Goal: Task Accomplishment & Management: Manage account settings

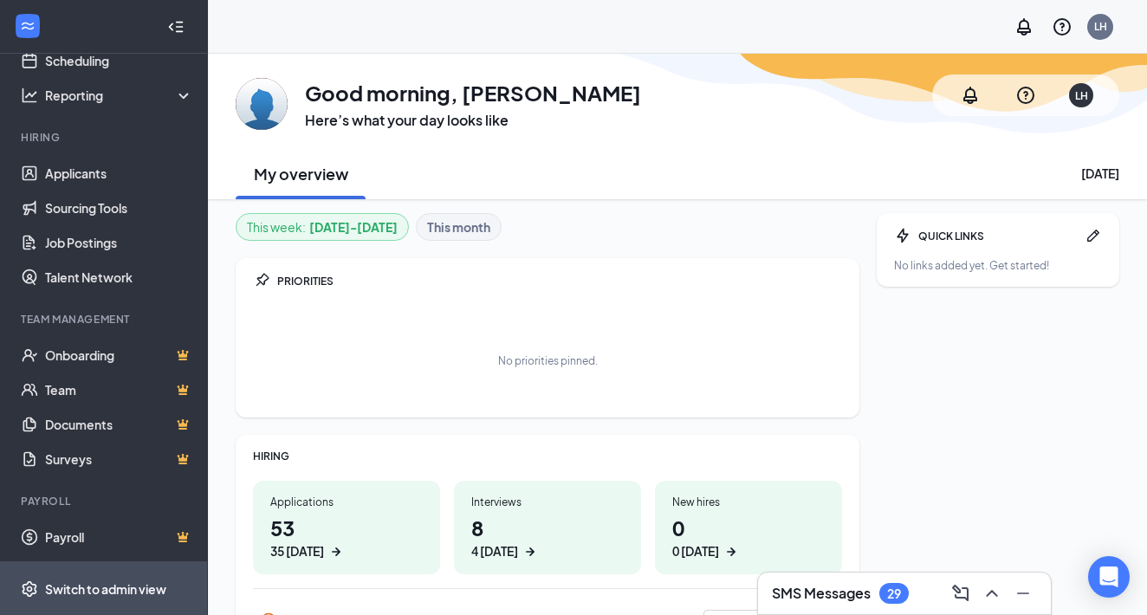
scroll to position [97, 0]
click at [64, 587] on div "Switch to admin view" at bounding box center [105, 588] width 121 height 17
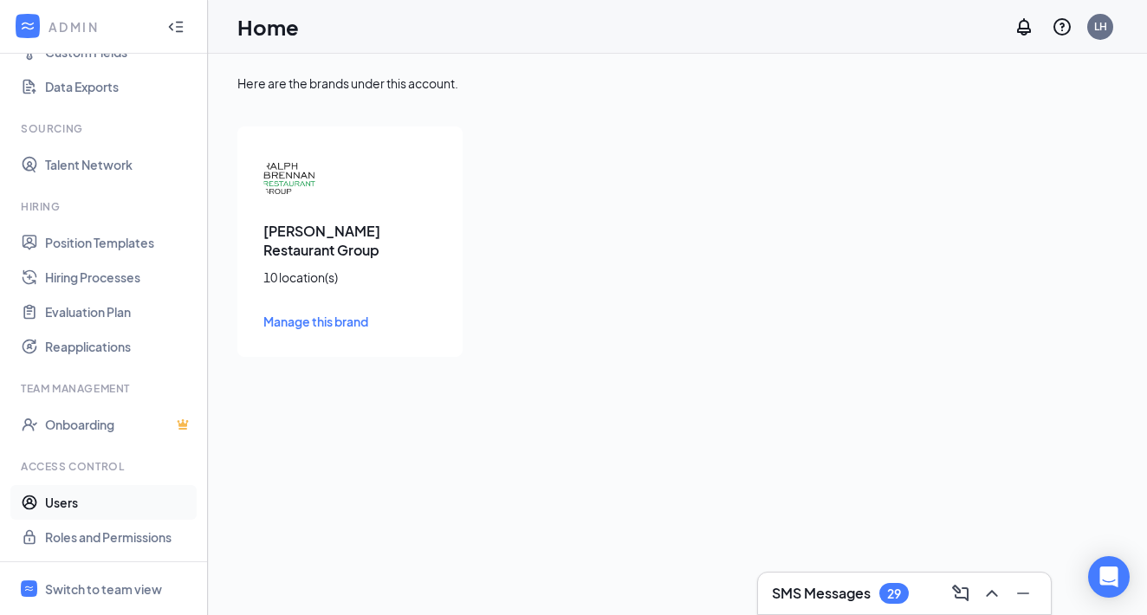
scroll to position [253, 0]
click at [70, 502] on link "Users" at bounding box center [119, 502] width 148 height 35
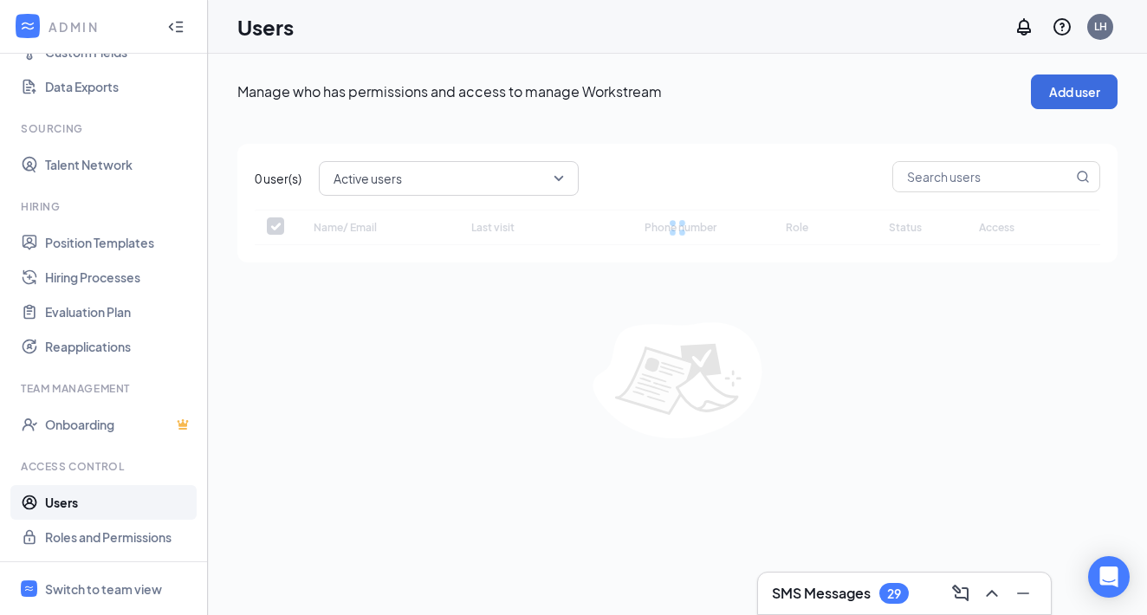
checkbox input "false"
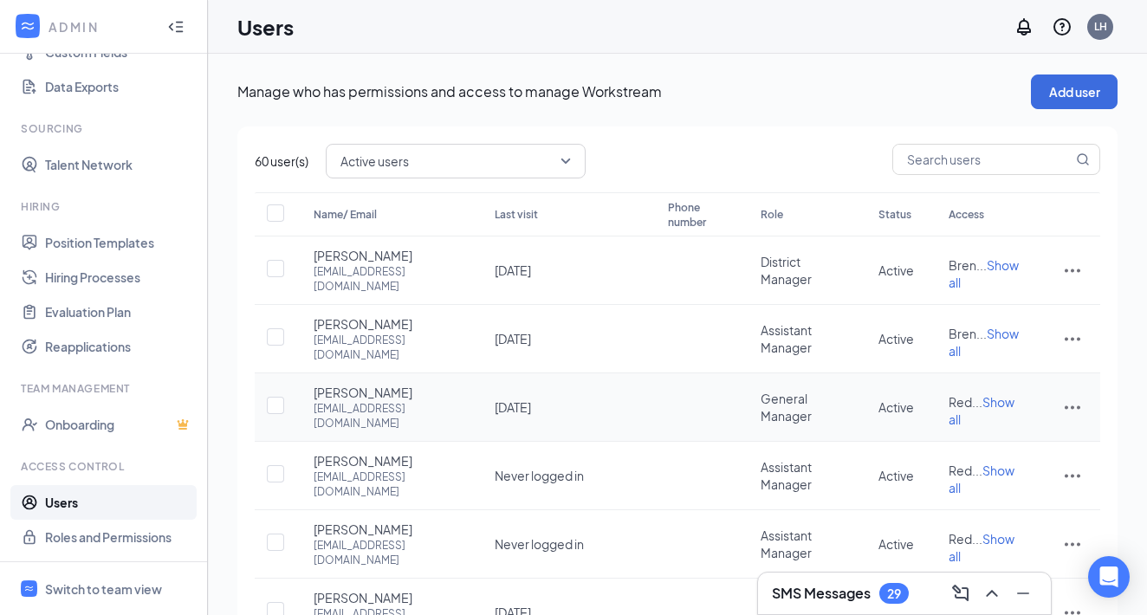
click at [991, 412] on span "Show all" at bounding box center [982, 410] width 66 height 33
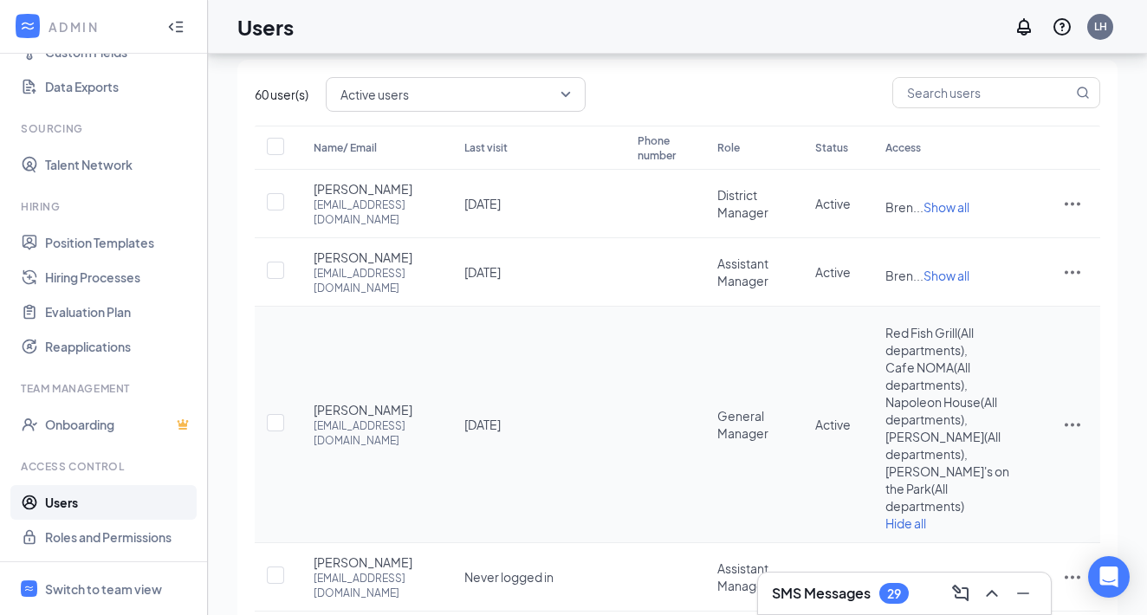
scroll to position [73, 0]
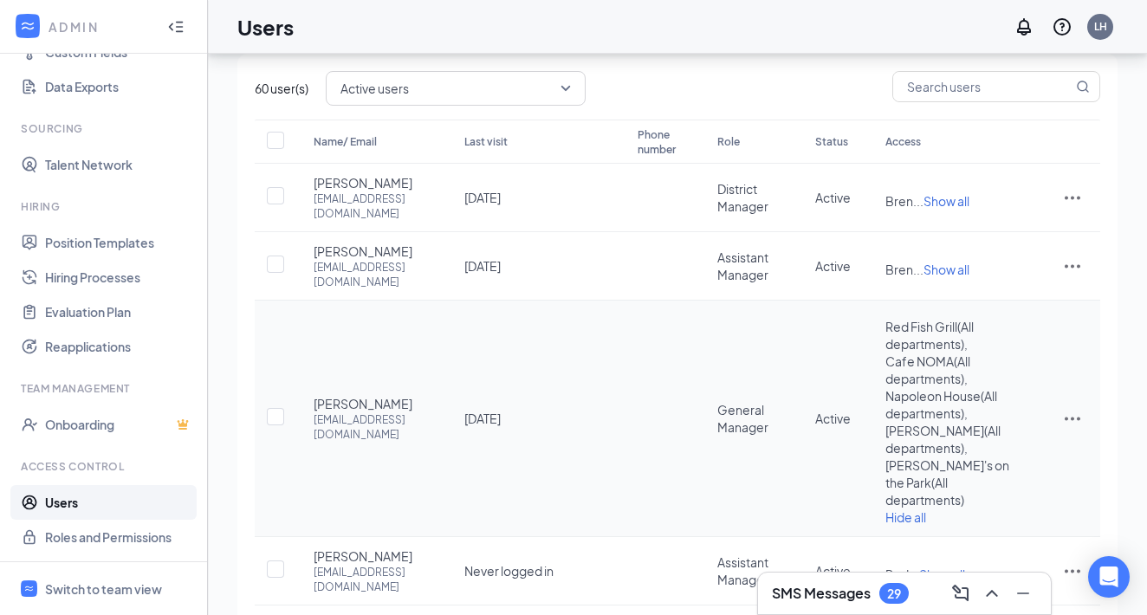
click at [1070, 427] on icon "ActionsIcon" at bounding box center [1072, 418] width 21 height 21
click at [980, 454] on span "Edit user" at bounding box center [986, 456] width 49 height 16
type input "Jennifer"
type input "Holden"
type input "jholden@neworleans-food.com"
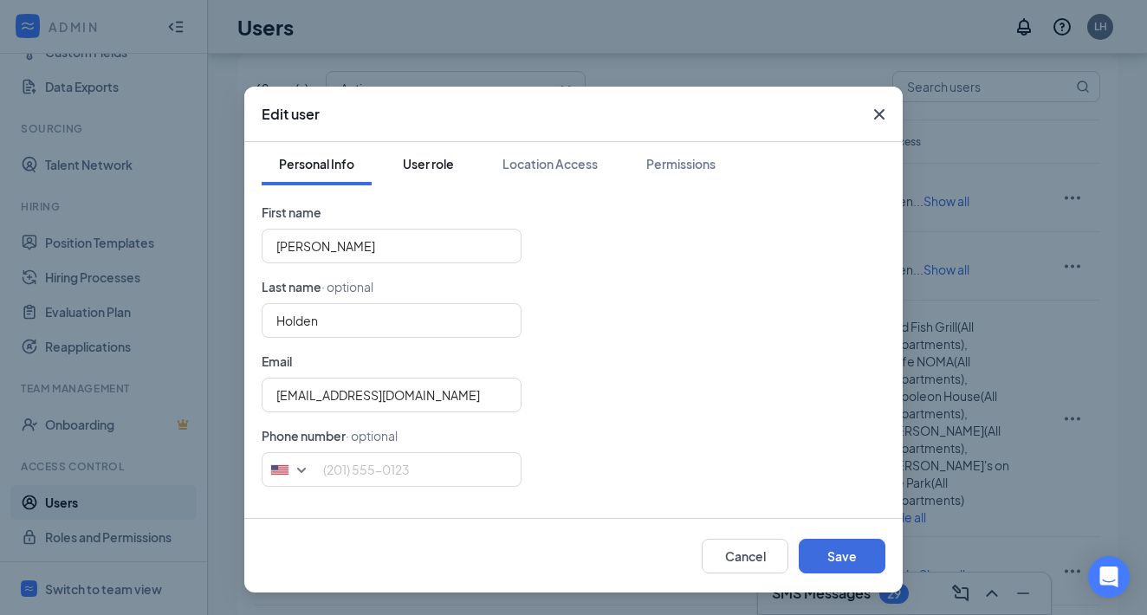
click at [425, 167] on div "User role" at bounding box center [428, 163] width 51 height 17
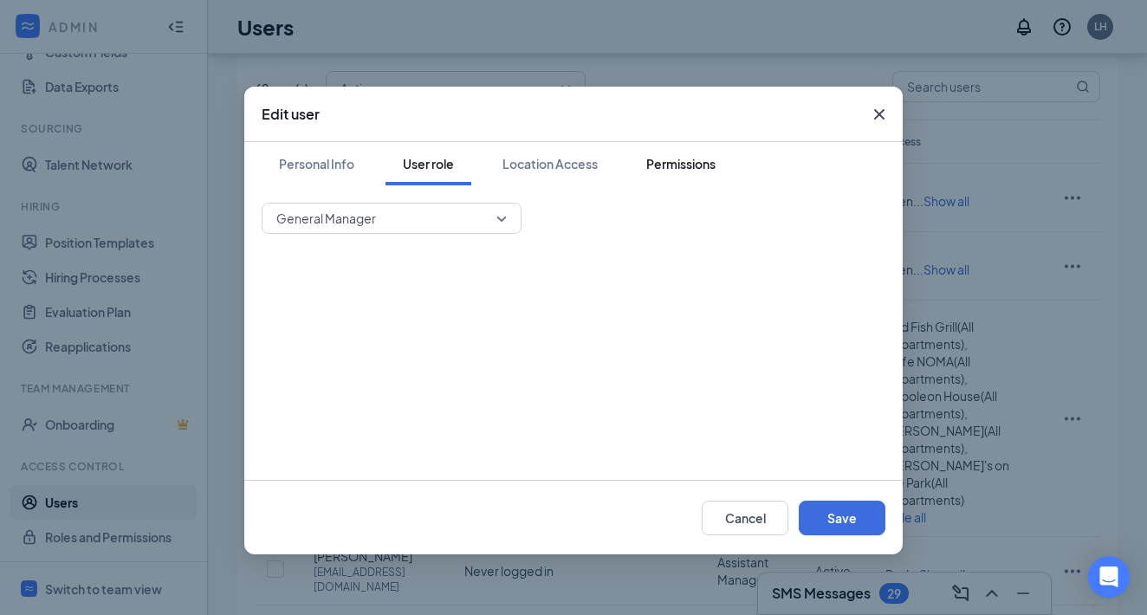
click at [700, 165] on div "Permissions" at bounding box center [680, 163] width 69 height 17
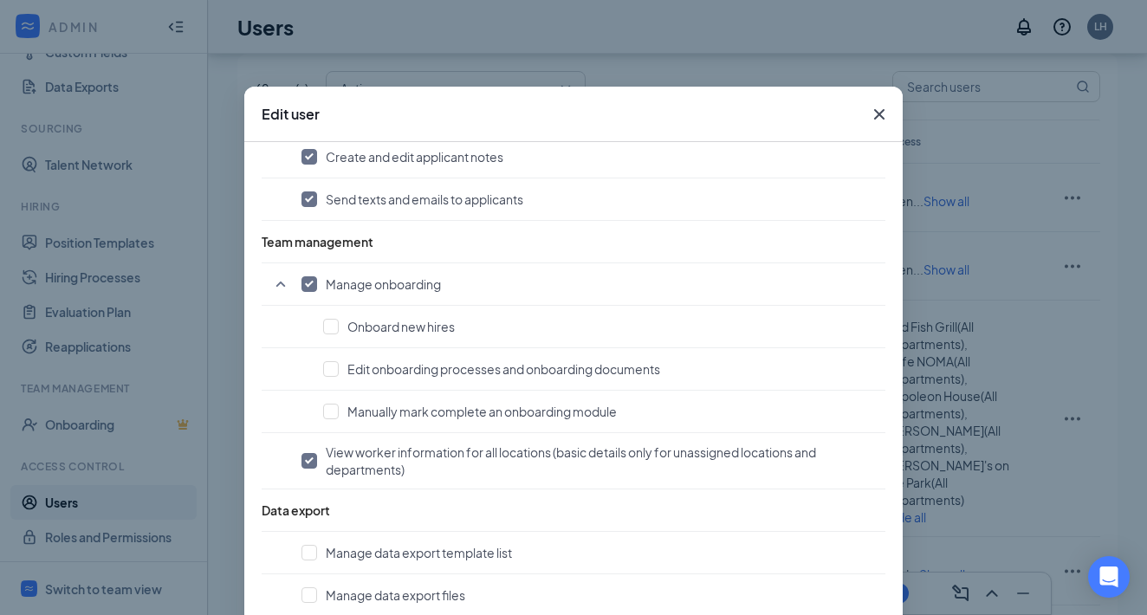
scroll to position [1128, 0]
drag, startPoint x: 308, startPoint y: 288, endPoint x: 327, endPoint y: 304, distance: 25.2
click at [308, 288] on input "checkbox" at bounding box center [309, 284] width 16 height 16
checkbox input "false"
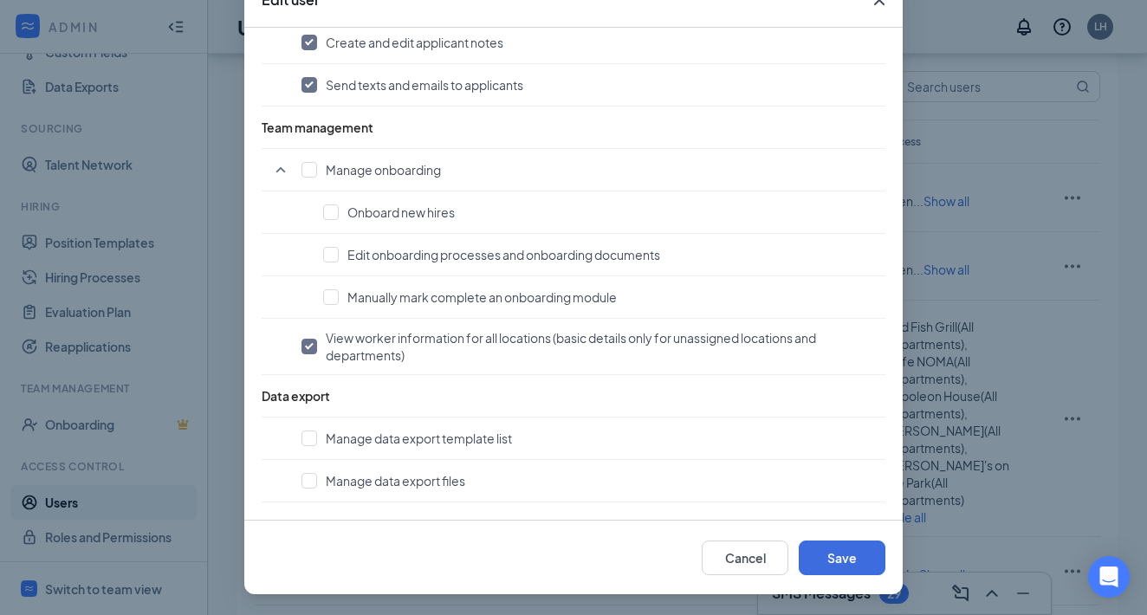
scroll to position [114, 0]
click at [841, 566] on button "Save" at bounding box center [842, 558] width 87 height 35
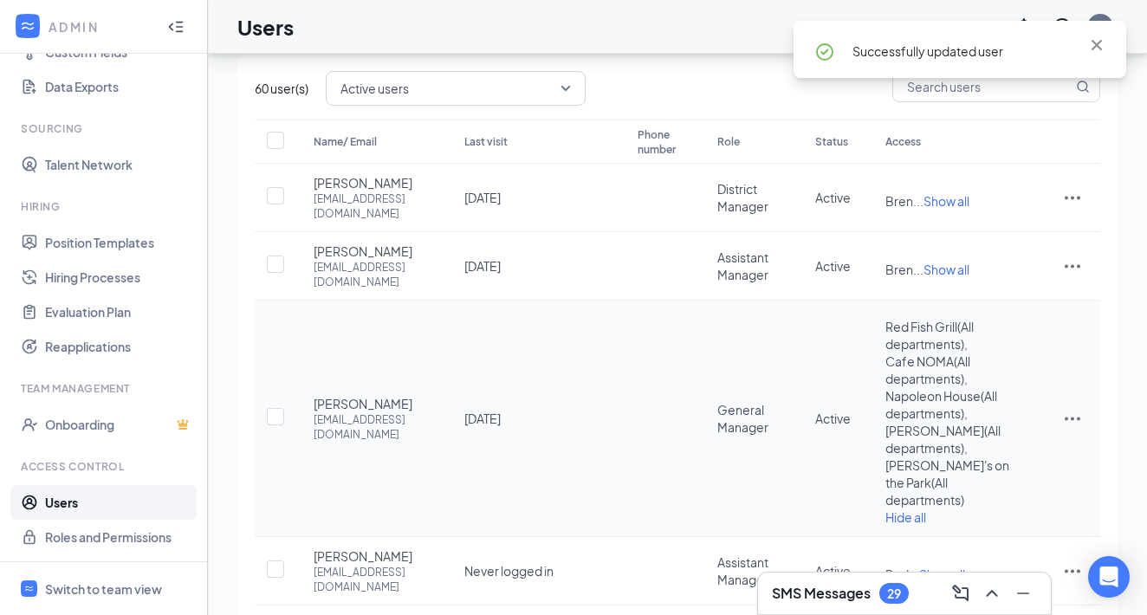
click at [1079, 408] on icon "ActionsIcon" at bounding box center [1072, 418] width 21 height 21
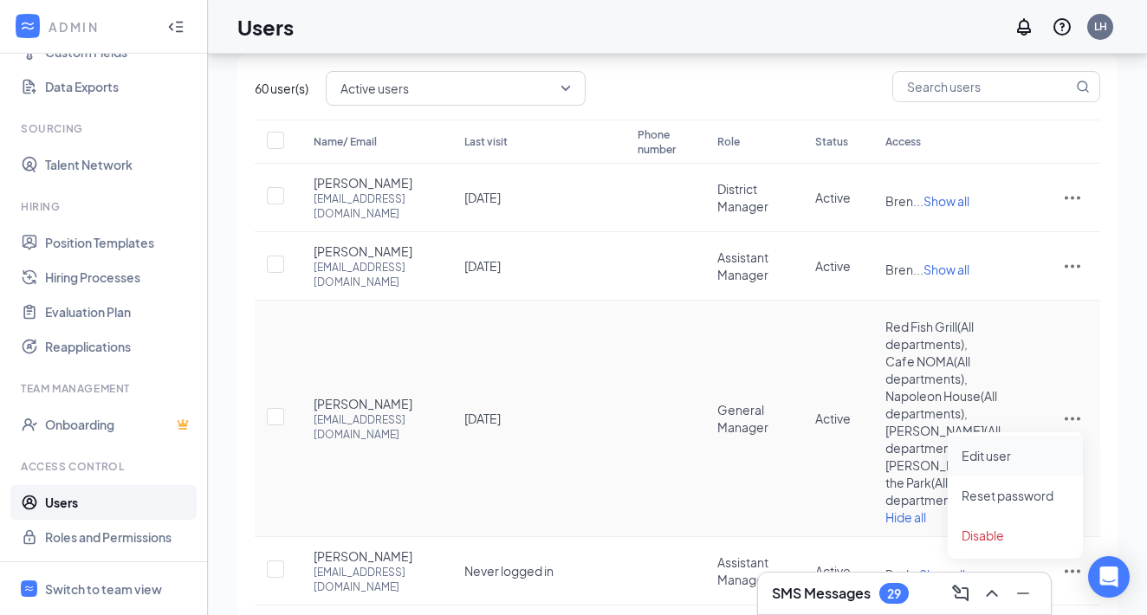
click at [1021, 454] on span "Edit user" at bounding box center [1015, 455] width 107 height 19
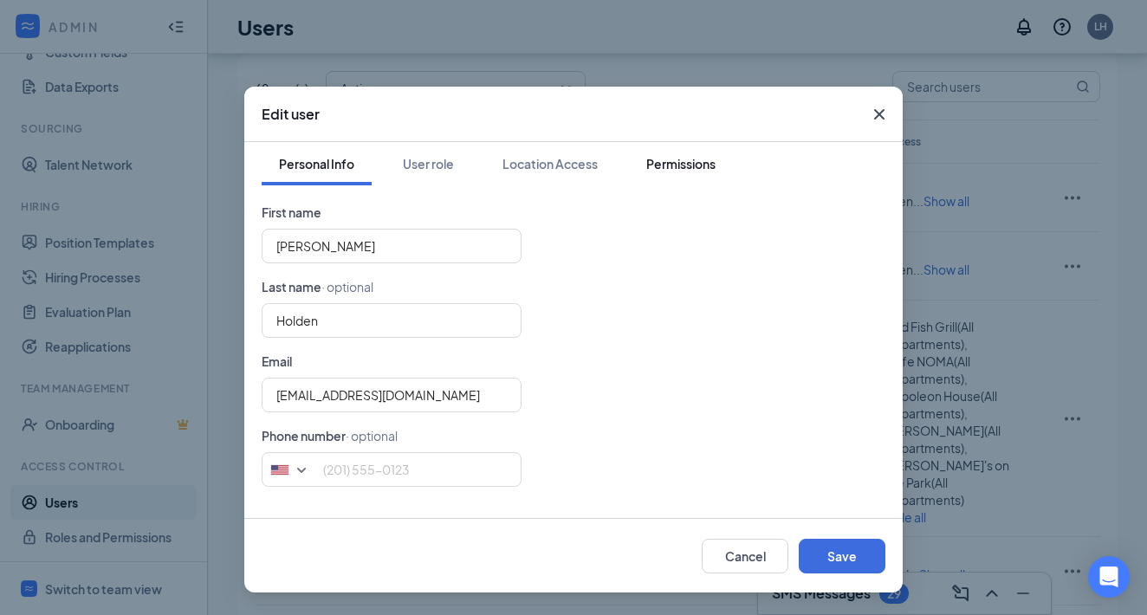
click at [651, 174] on button "Permissions" at bounding box center [681, 163] width 104 height 43
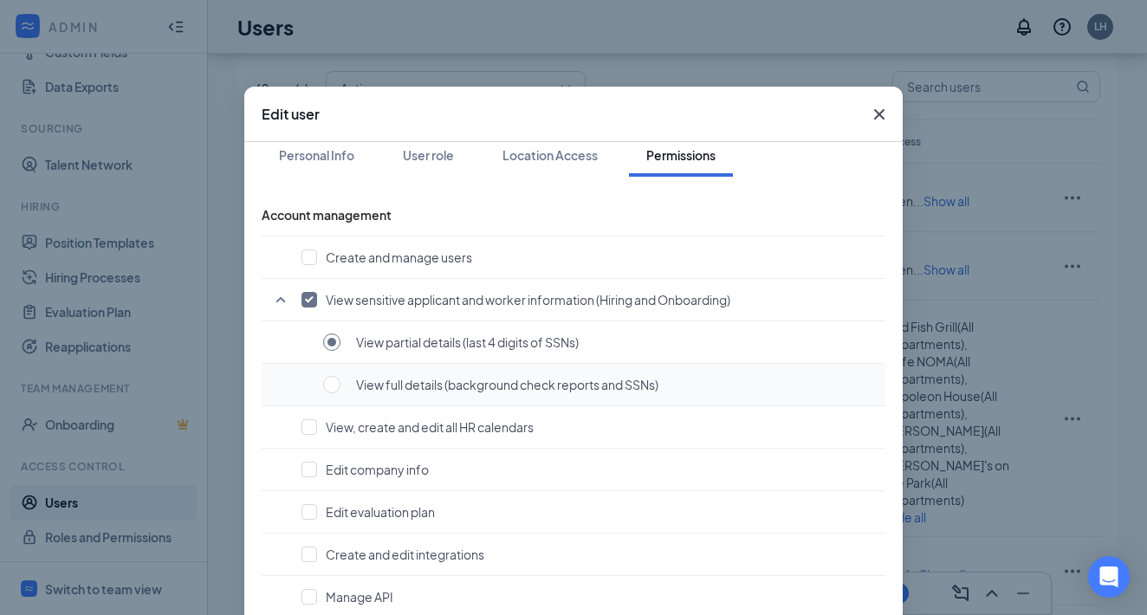
scroll to position [4, 0]
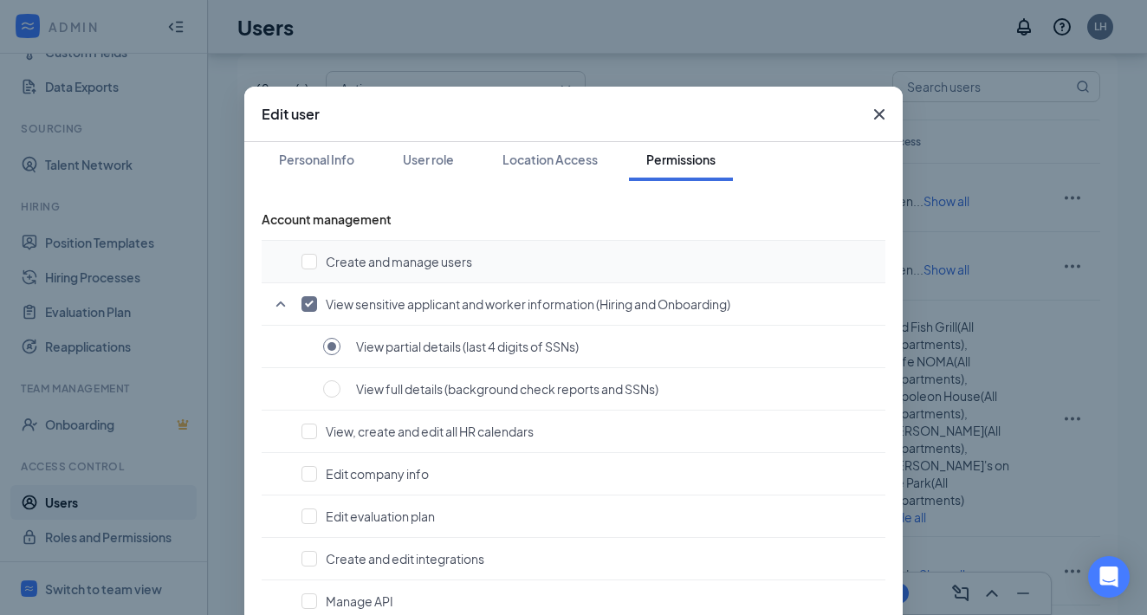
click at [318, 259] on button "Create and manage users" at bounding box center [588, 261] width 575 height 17
checkbox input "true"
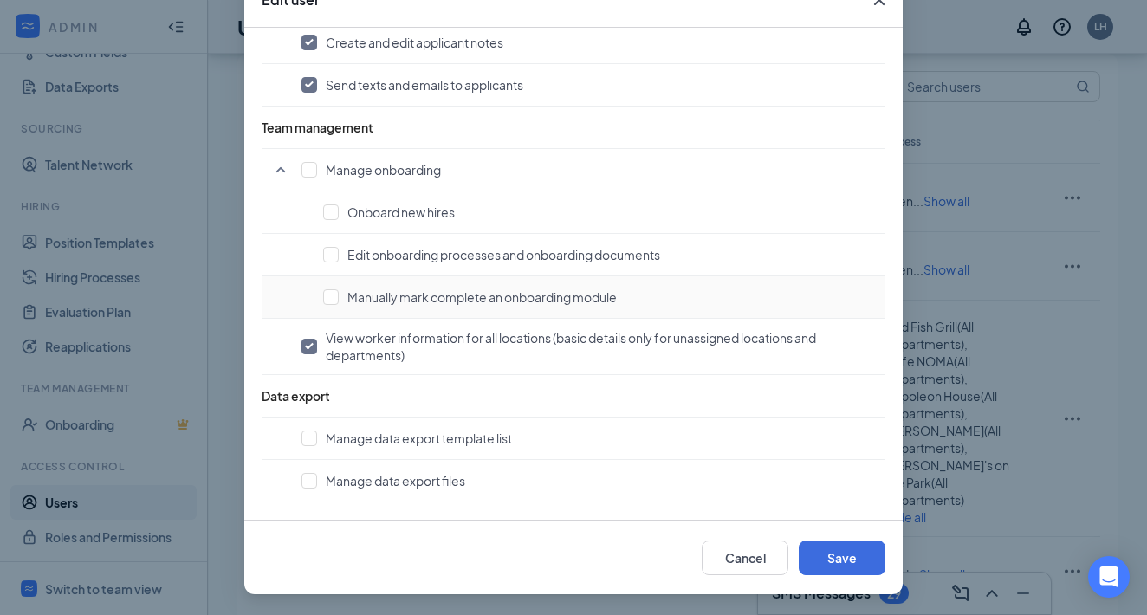
scroll to position [114, 0]
click at [833, 567] on button "Save" at bounding box center [842, 558] width 87 height 35
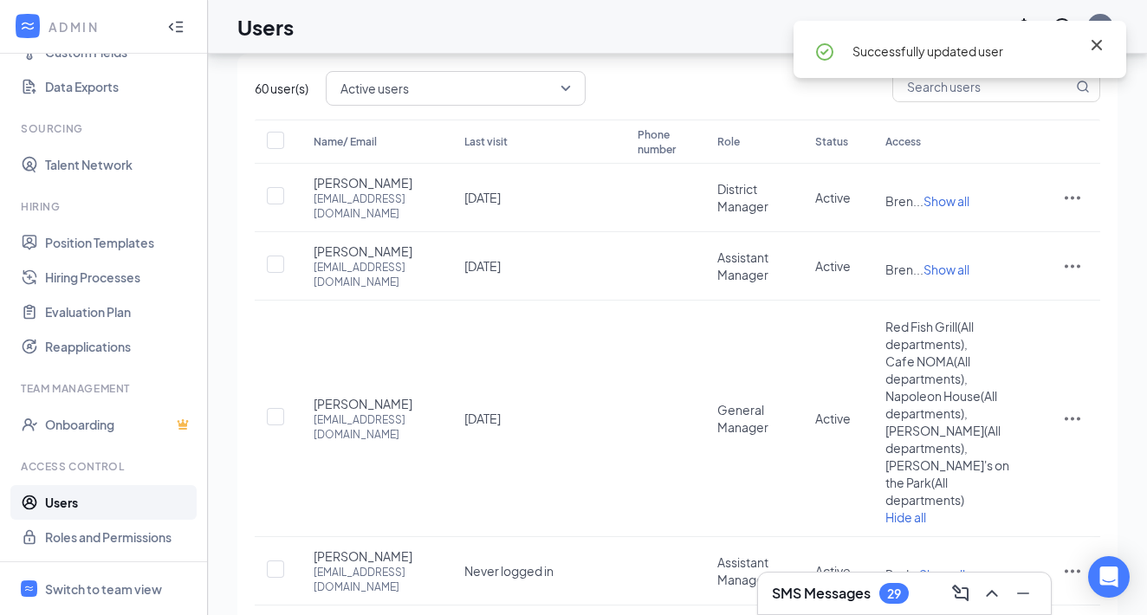
click at [1102, 46] on icon "Cross" at bounding box center [1096, 45] width 21 height 21
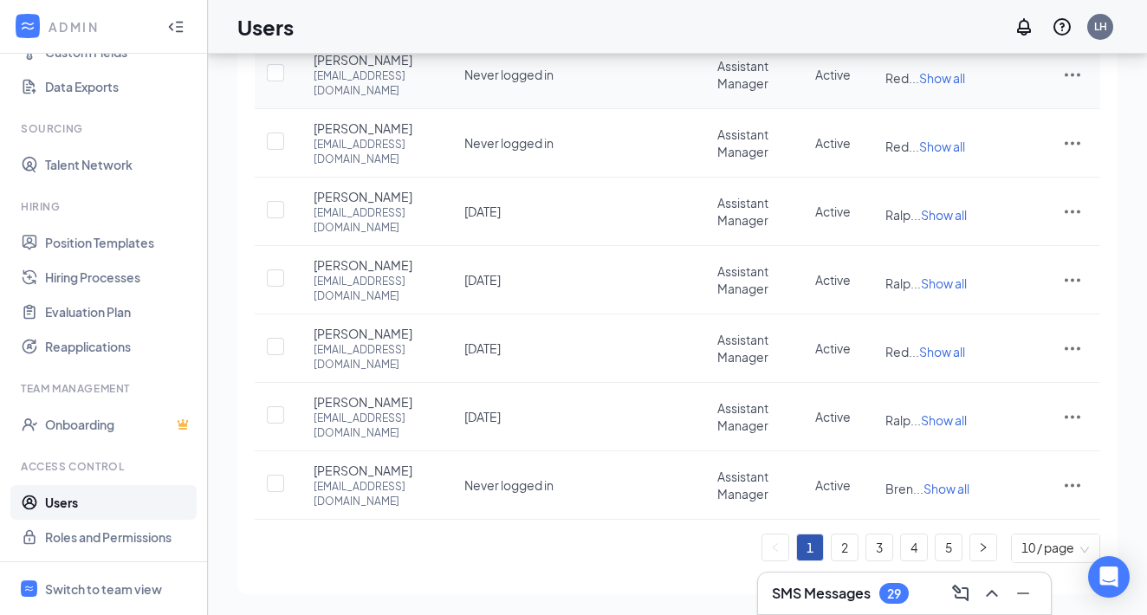
scroll to position [569, 0]
click at [1084, 421] on td at bounding box center [1072, 417] width 55 height 68
click at [1065, 412] on icon "ActionsIcon" at bounding box center [1072, 416] width 21 height 21
click at [1004, 536] on span "Disable" at bounding box center [983, 534] width 42 height 16
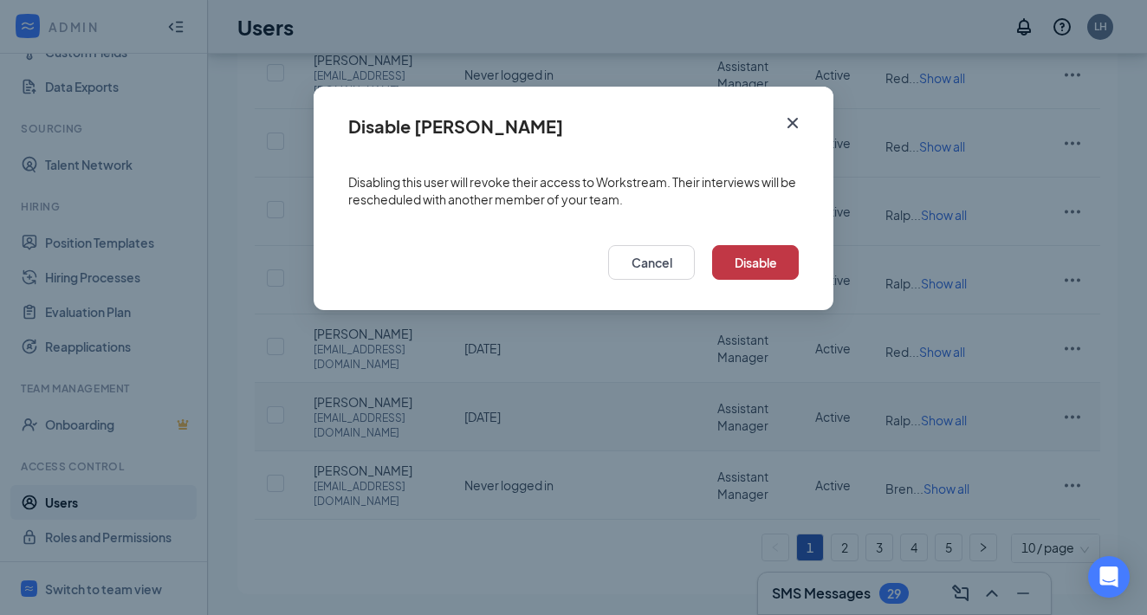
click at [774, 270] on button "Disable" at bounding box center [755, 262] width 87 height 35
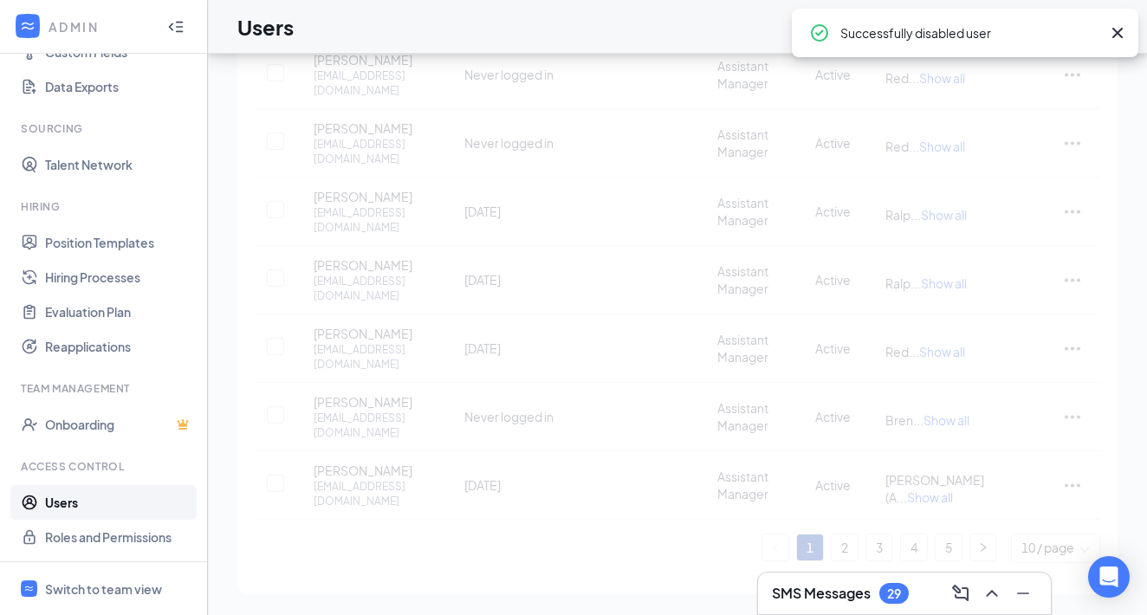
scroll to position [552, 0]
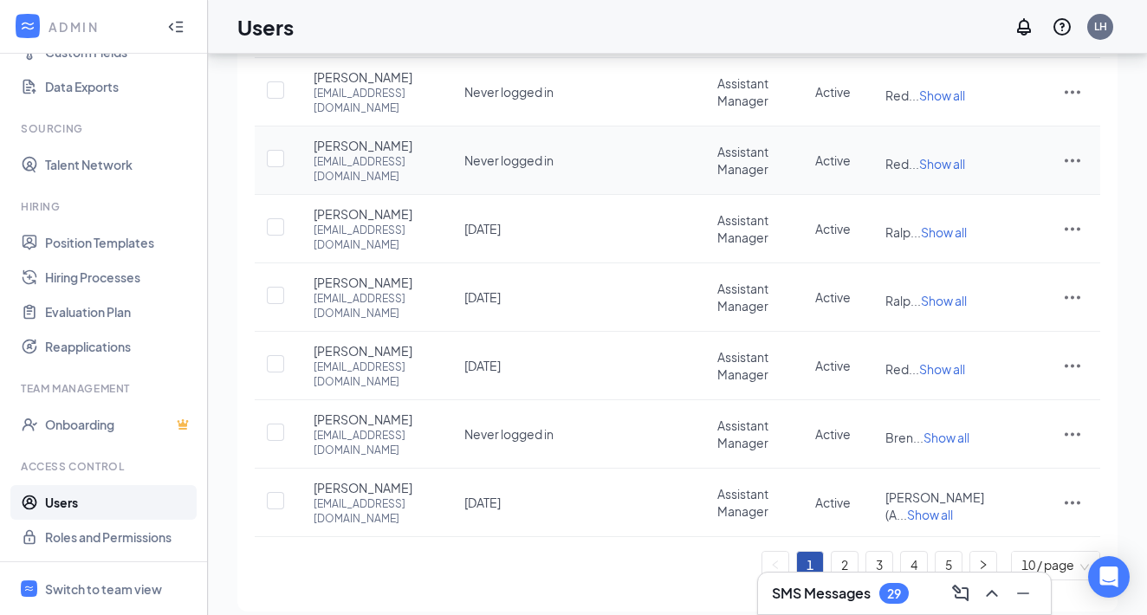
click at [1075, 150] on icon "ActionsIcon" at bounding box center [1072, 160] width 21 height 21
click at [1021, 263] on span "Disable" at bounding box center [1015, 259] width 107 height 19
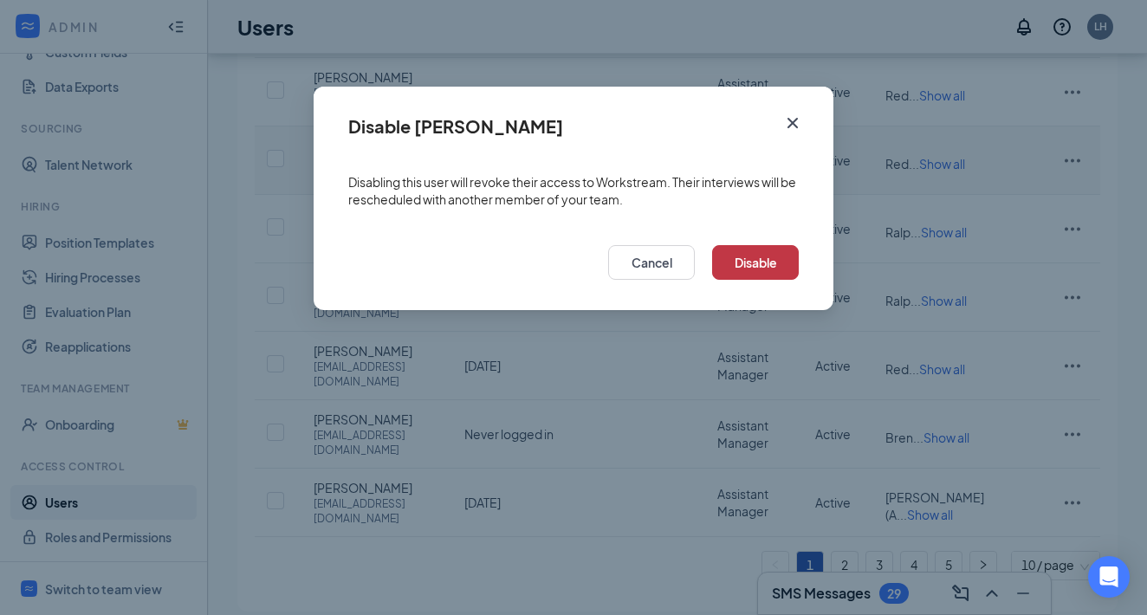
click at [764, 256] on button "Disable" at bounding box center [755, 262] width 87 height 35
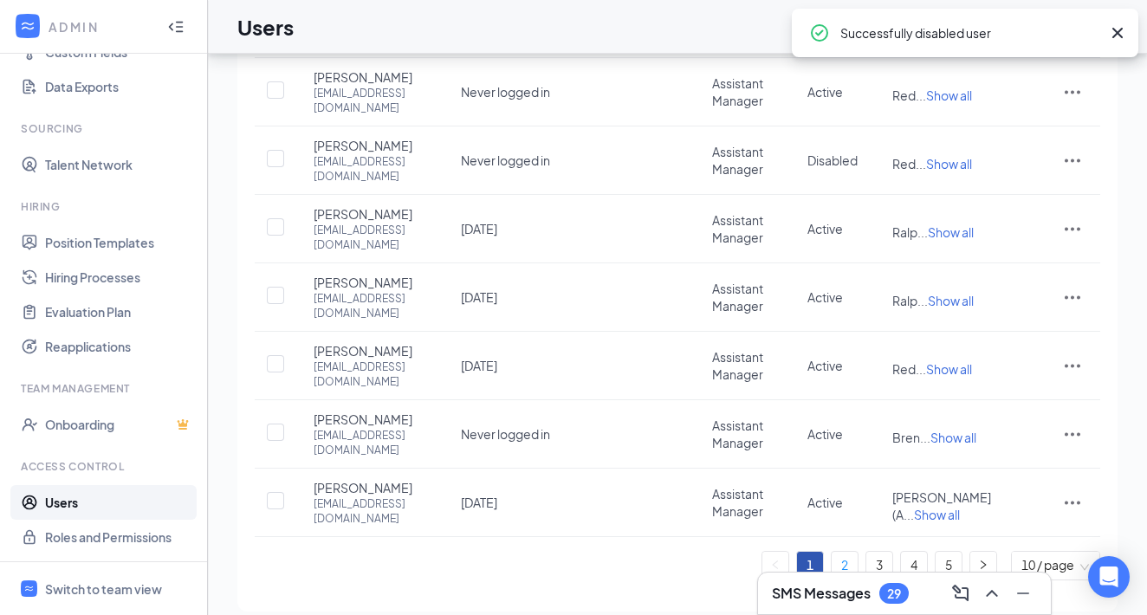
click at [850, 566] on link "2" at bounding box center [845, 565] width 26 height 26
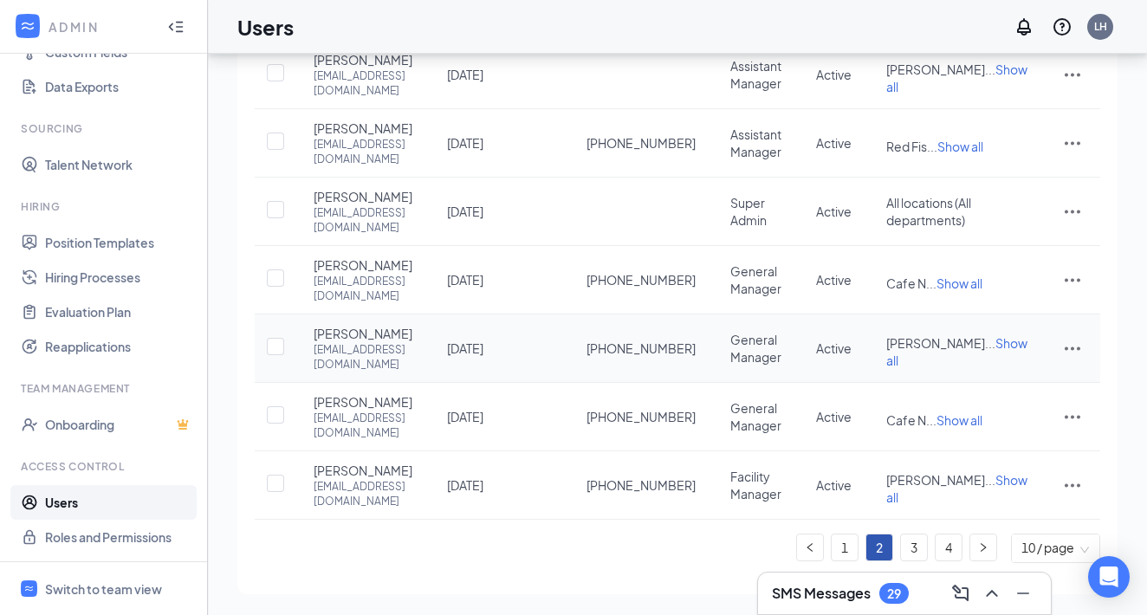
scroll to position [400, 0]
click at [911, 548] on link "3" at bounding box center [914, 548] width 26 height 26
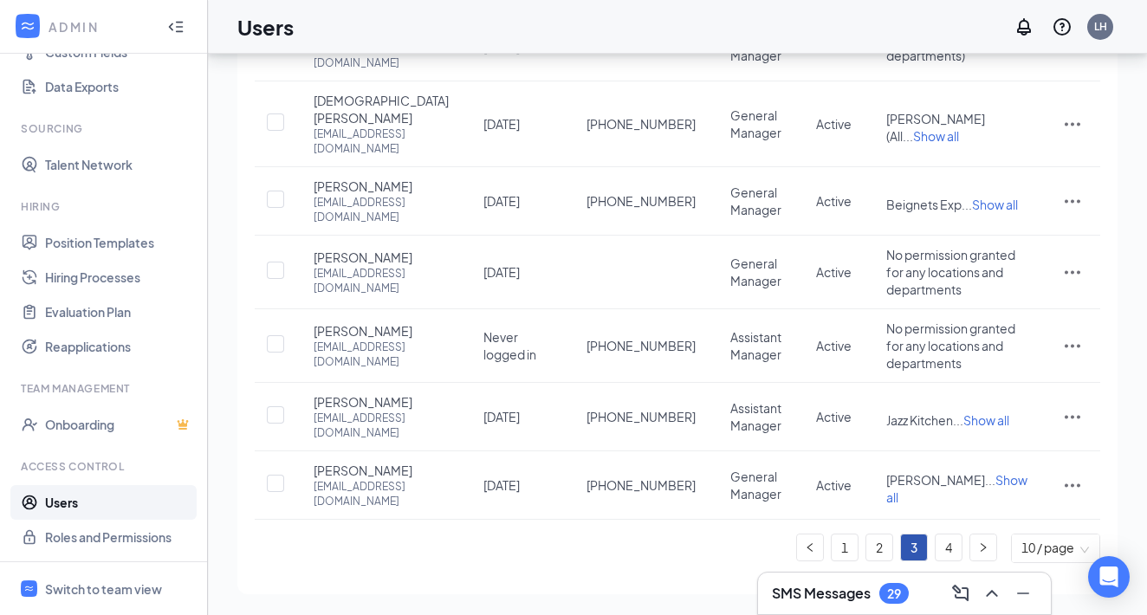
scroll to position [448, 0]
click at [944, 551] on link "4" at bounding box center [949, 548] width 26 height 26
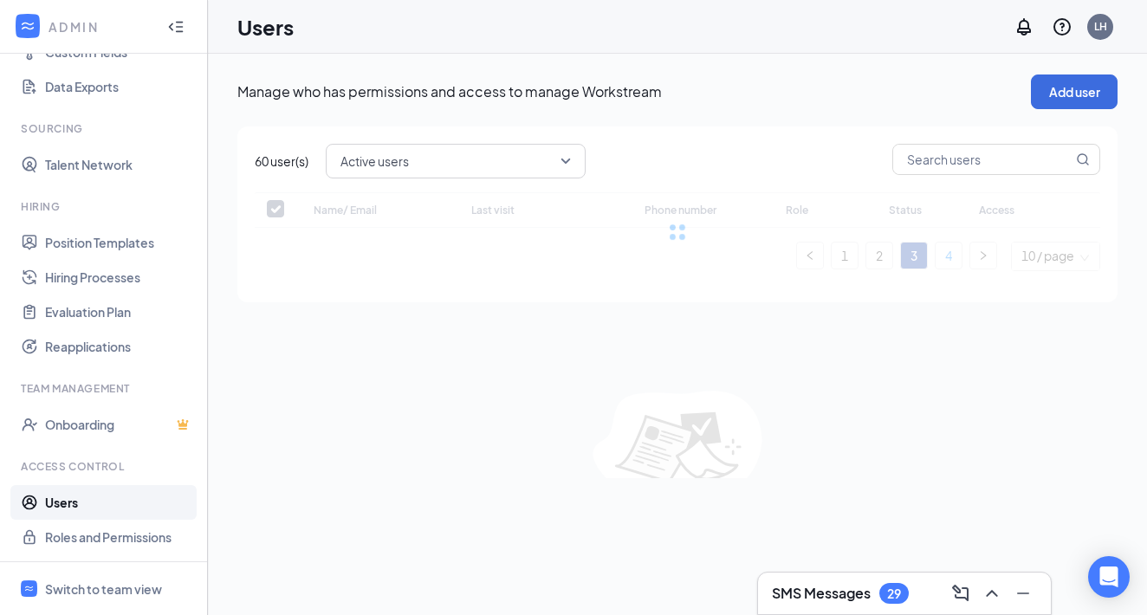
scroll to position [0, 0]
checkbox input "false"
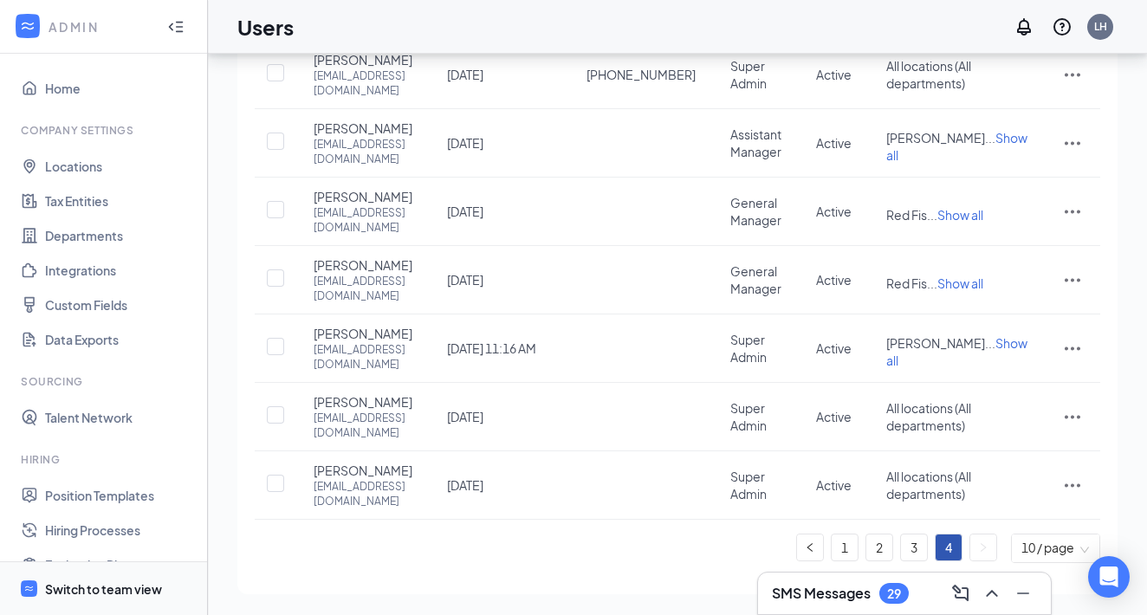
click at [124, 592] on div "Switch to team view" at bounding box center [103, 588] width 117 height 17
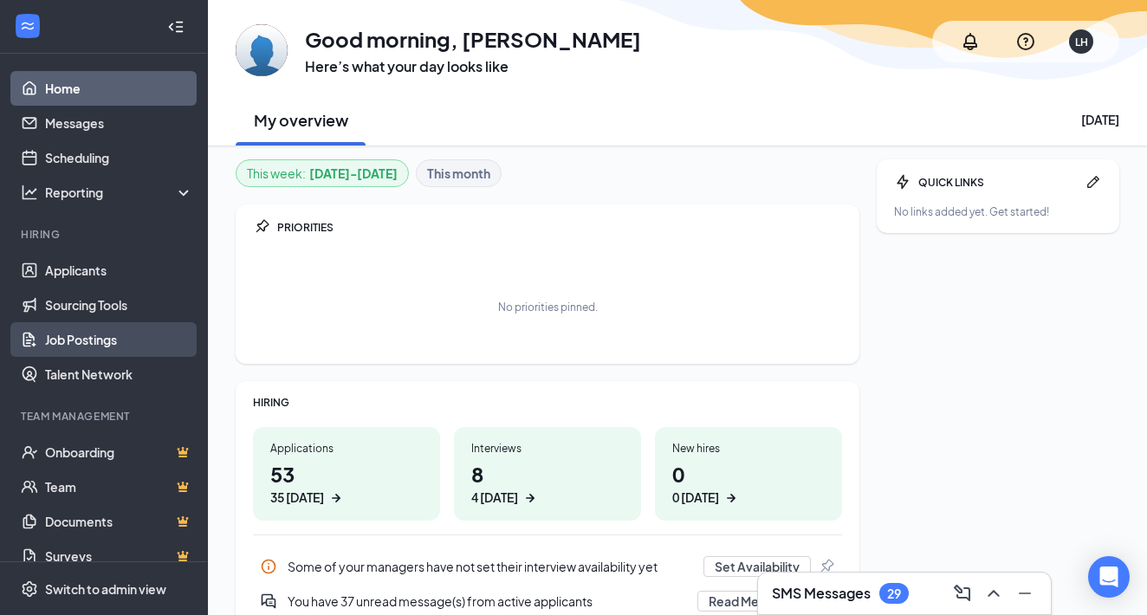
click at [86, 346] on link "Job Postings" at bounding box center [119, 339] width 148 height 35
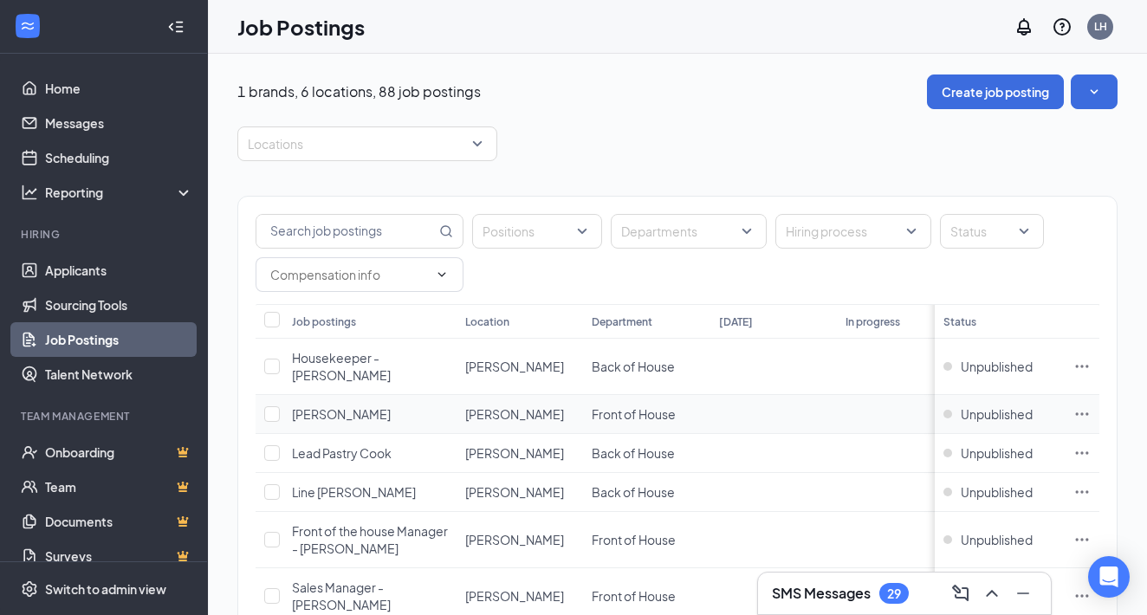
click at [344, 406] on span "[PERSON_NAME]" at bounding box center [341, 414] width 99 height 16
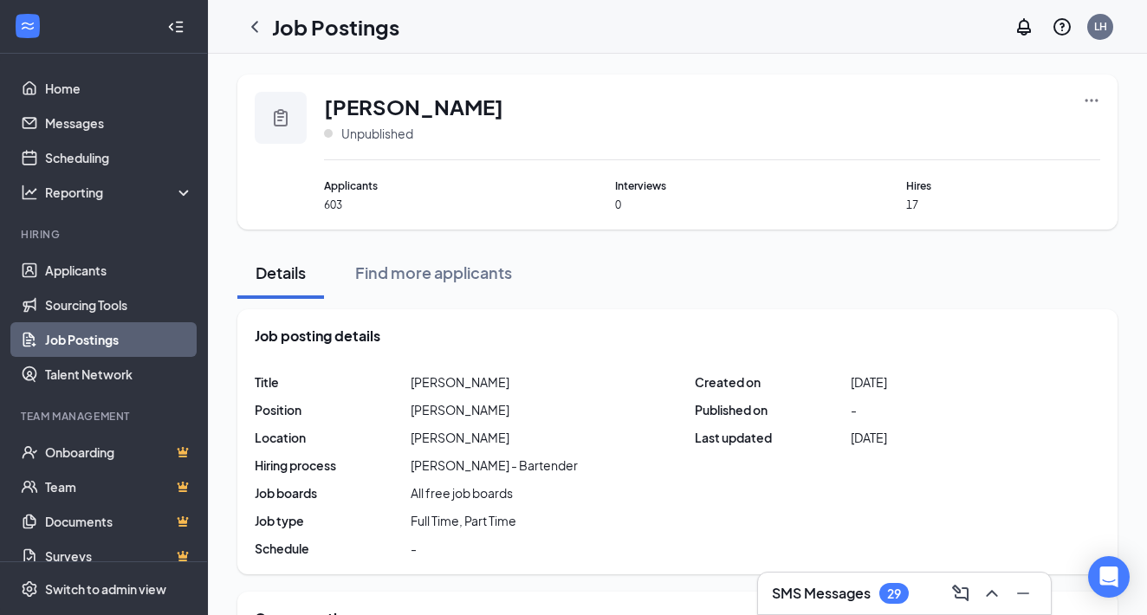
click at [109, 345] on link "Job Postings" at bounding box center [119, 339] width 148 height 35
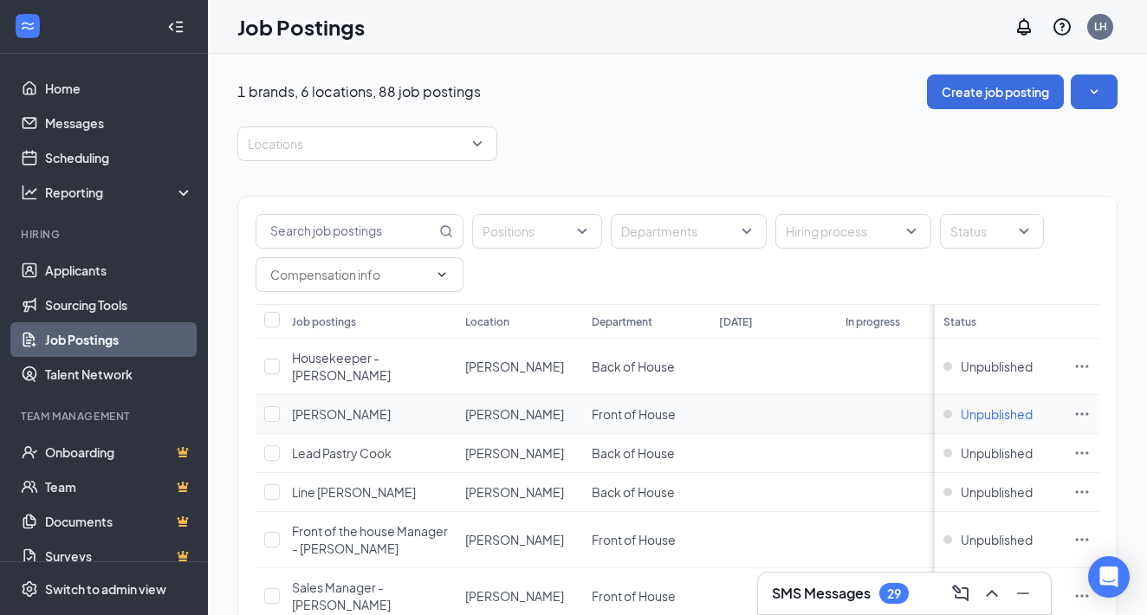
click at [1017, 405] on span "Unpublished" at bounding box center [997, 413] width 72 height 17
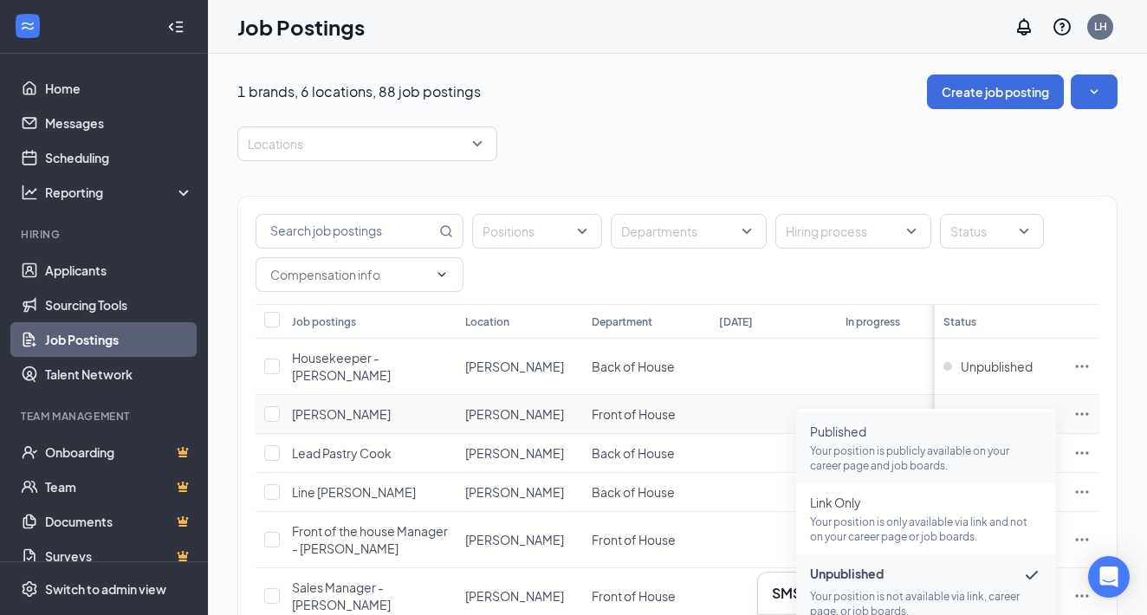
click at [917, 444] on p "Your position is publicly available on your career page and job boards." at bounding box center [926, 458] width 232 height 29
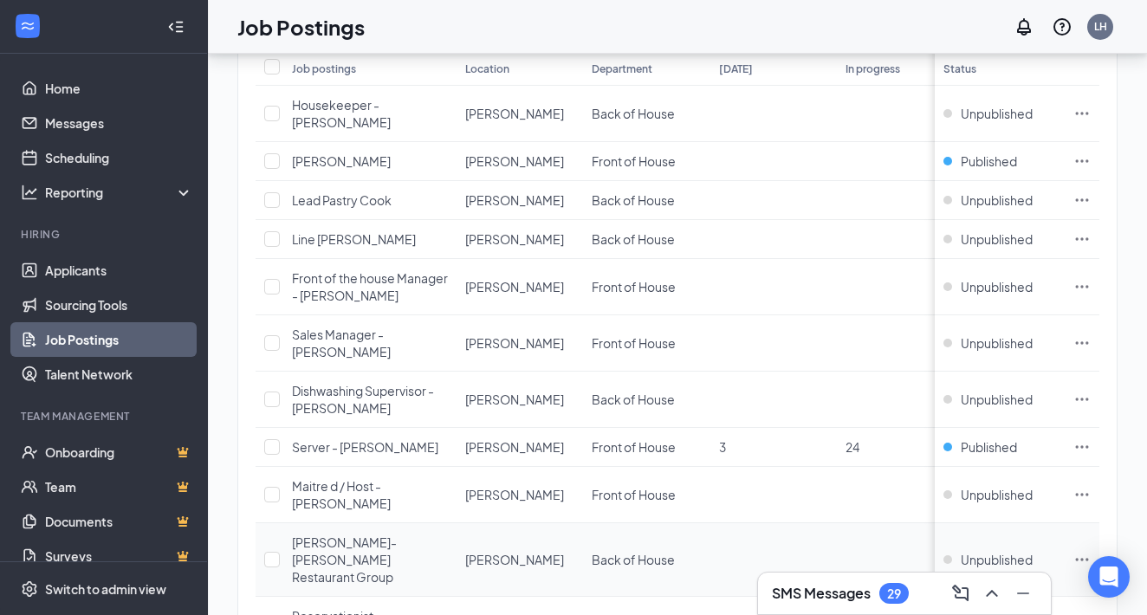
scroll to position [247, 0]
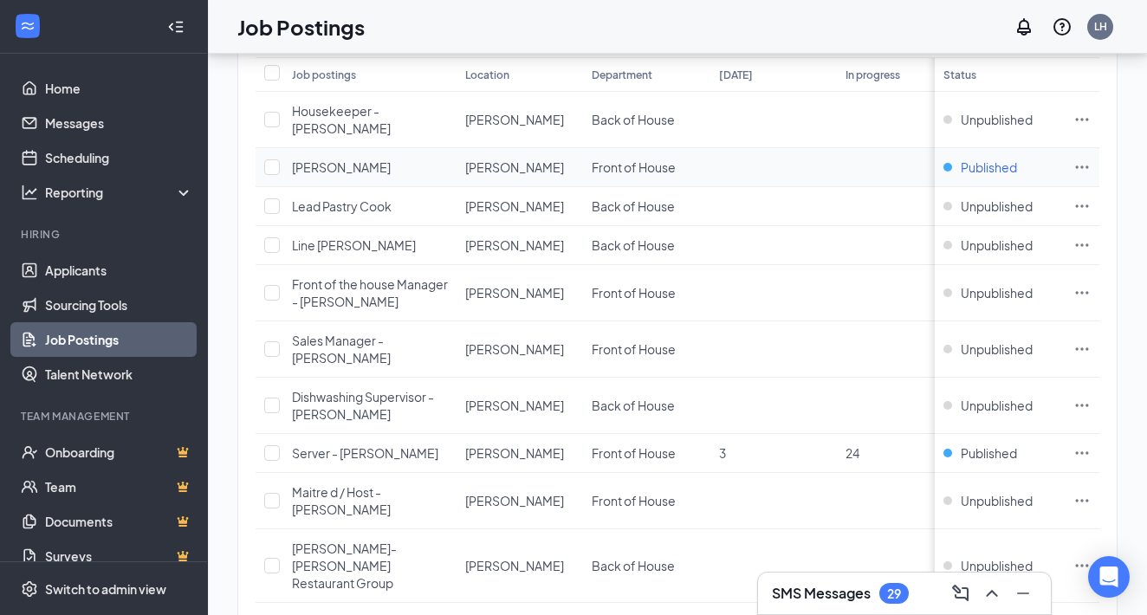
click at [1009, 159] on span "Published" at bounding box center [989, 167] width 56 height 17
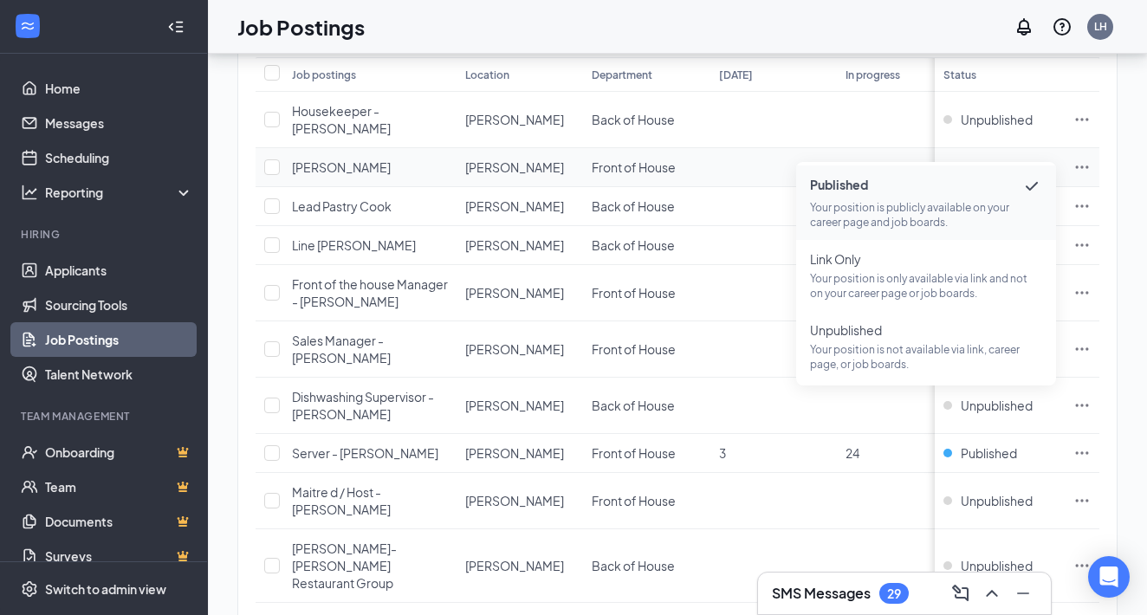
click at [1090, 161] on td at bounding box center [1082, 167] width 35 height 39
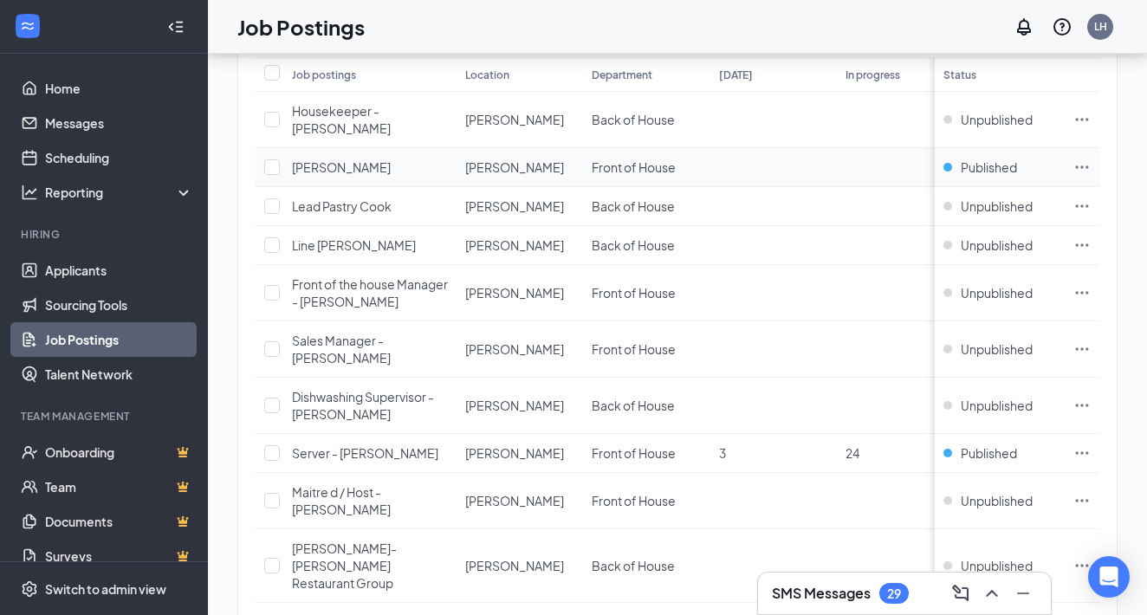
click at [1086, 165] on icon "Ellipses" at bounding box center [1082, 166] width 13 height 3
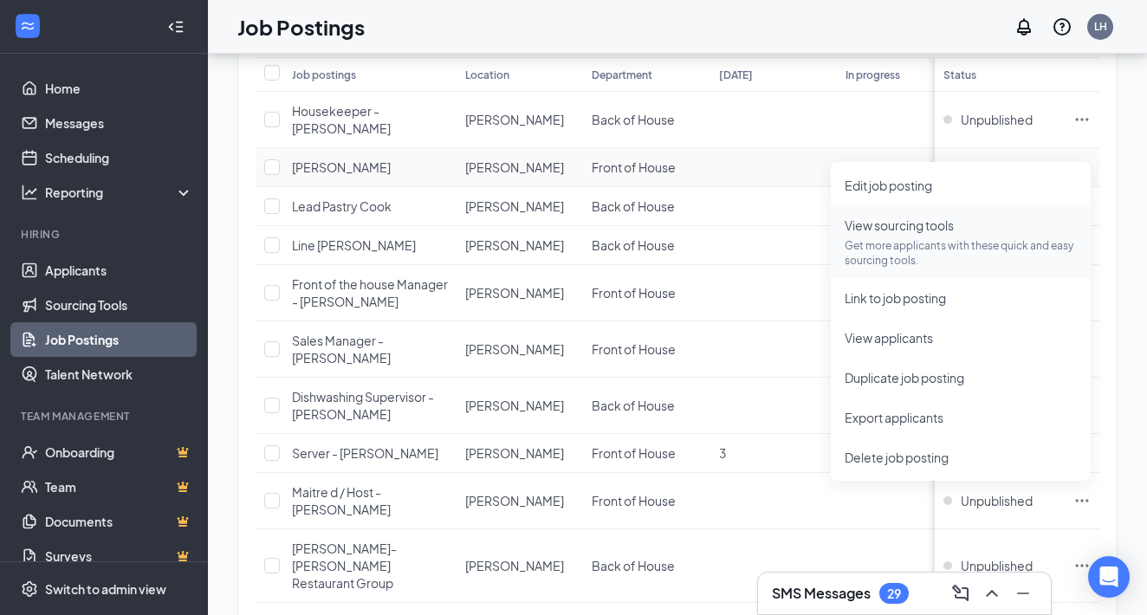
click at [933, 237] on span "View sourcing tools Get more applicants with these quick and easy sourcing tool…" at bounding box center [961, 242] width 232 height 52
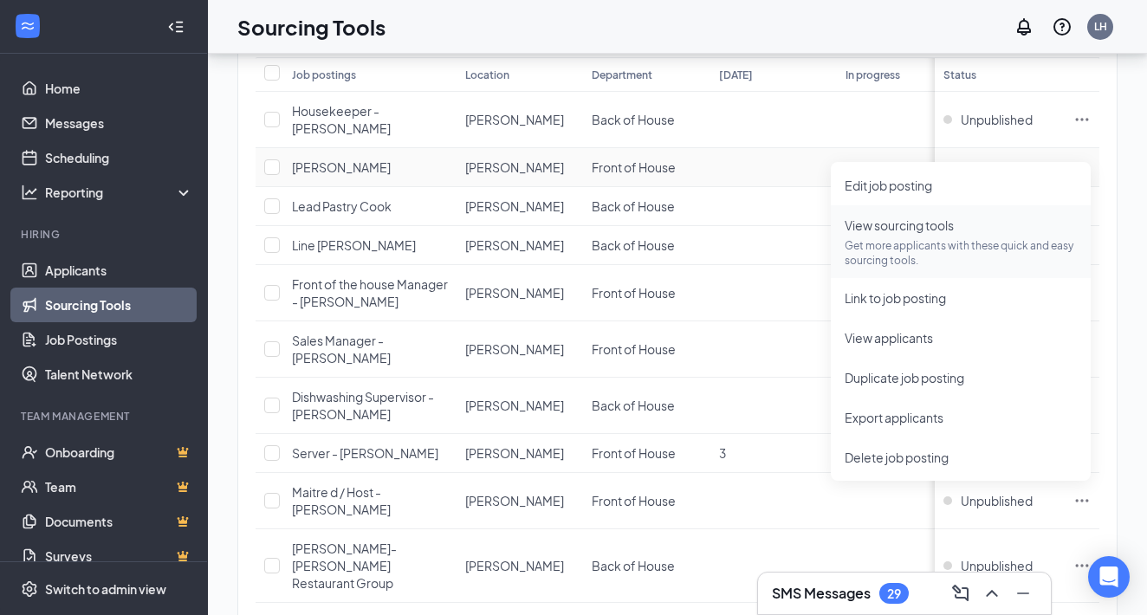
scroll to position [116, 0]
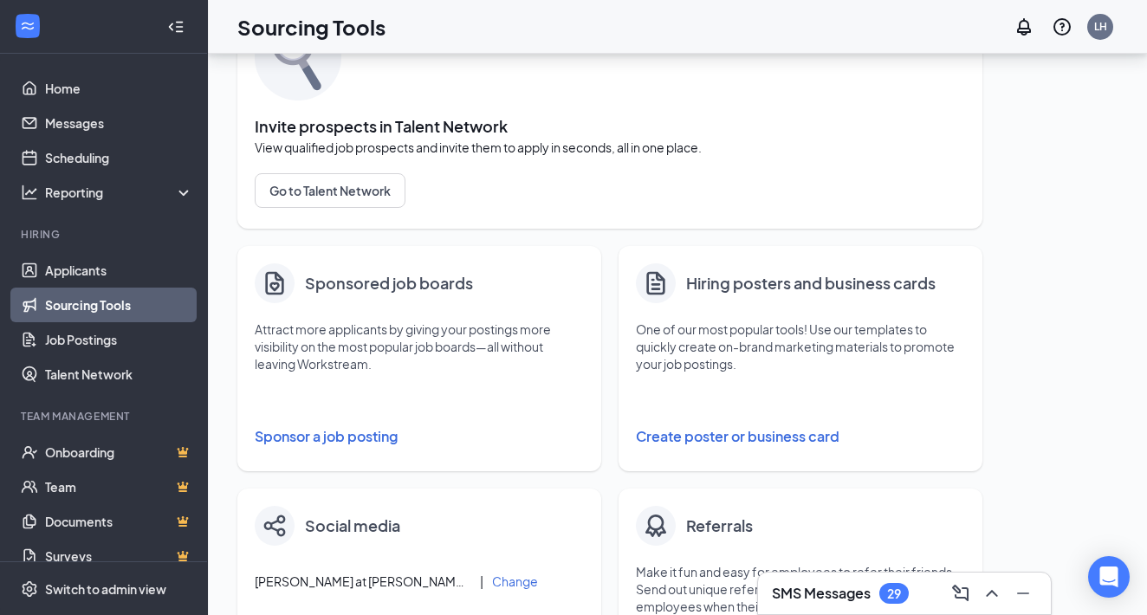
click at [373, 438] on button "Sponsor a job posting" at bounding box center [419, 436] width 329 height 35
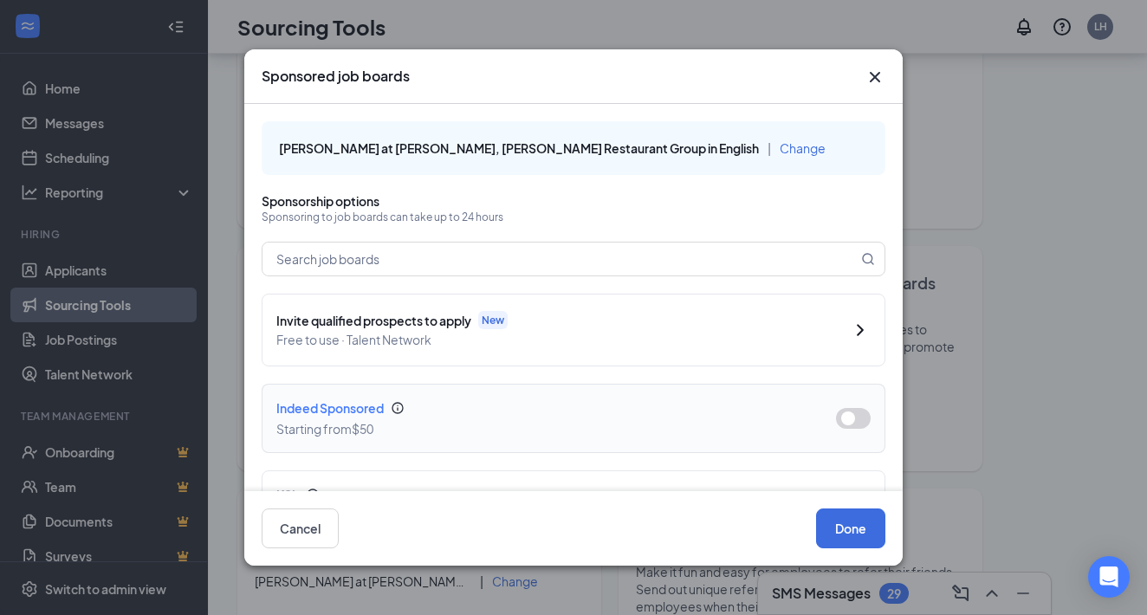
click at [859, 418] on button "button" at bounding box center [853, 418] width 35 height 21
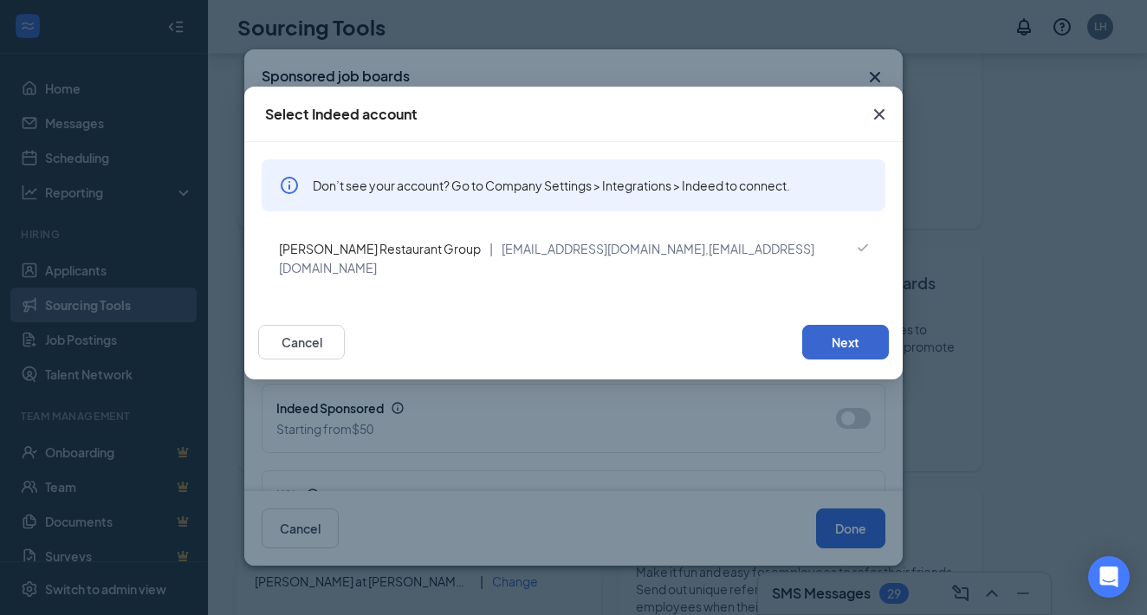
click at [857, 350] on button "Next" at bounding box center [845, 342] width 87 height 35
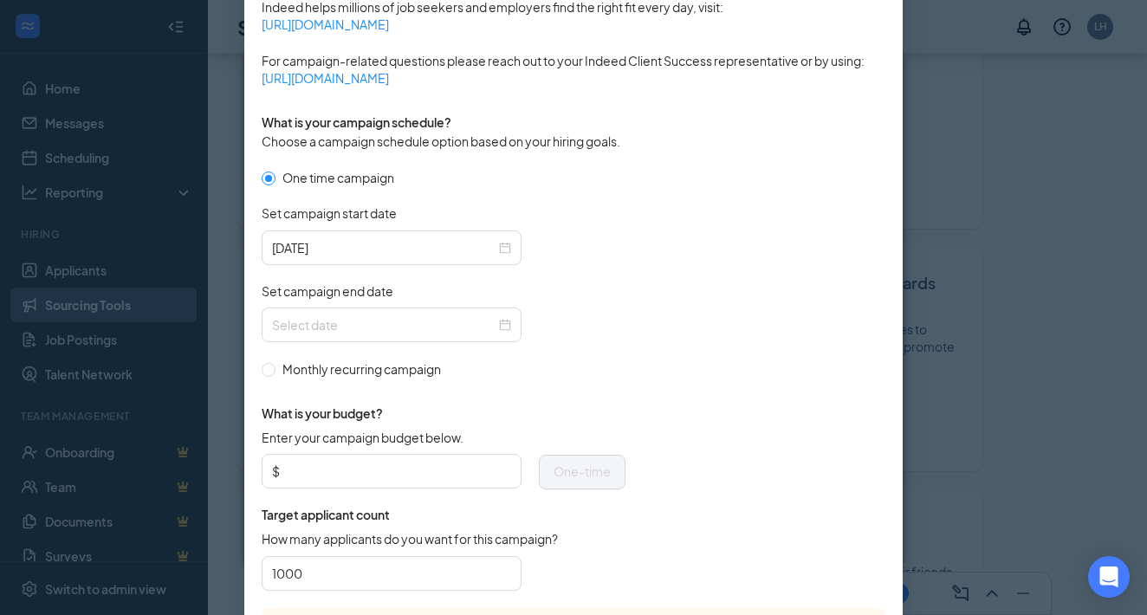
scroll to position [407, 0]
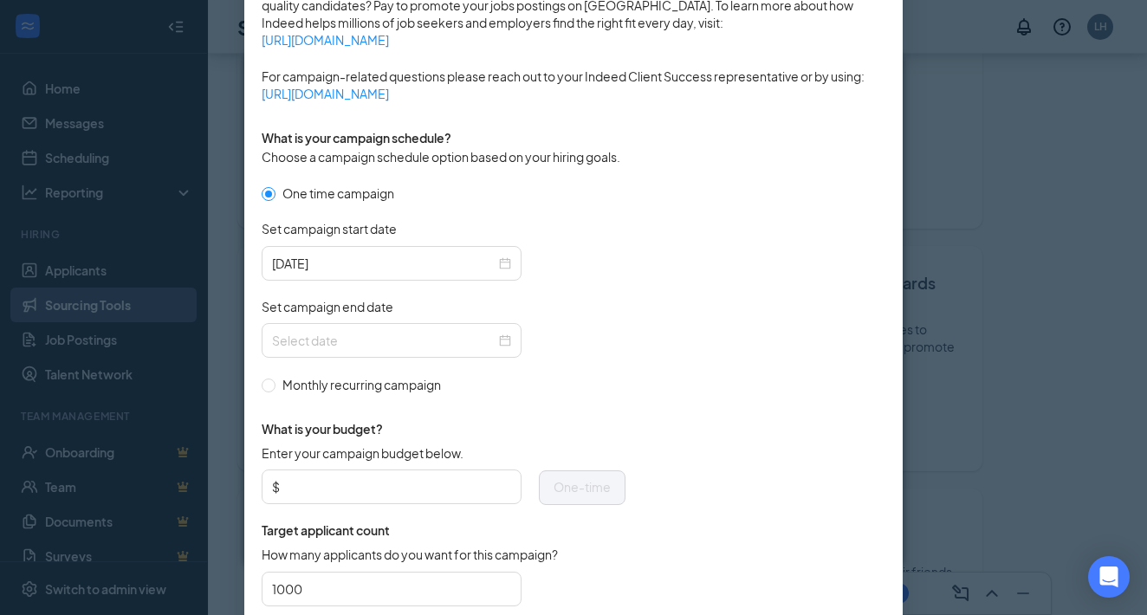
click at [332, 392] on span "Monthly recurring campaign" at bounding box center [361, 384] width 172 height 19
click at [274, 391] on input "Monthly recurring campaign" at bounding box center [268, 385] width 12 height 12
radio input "true"
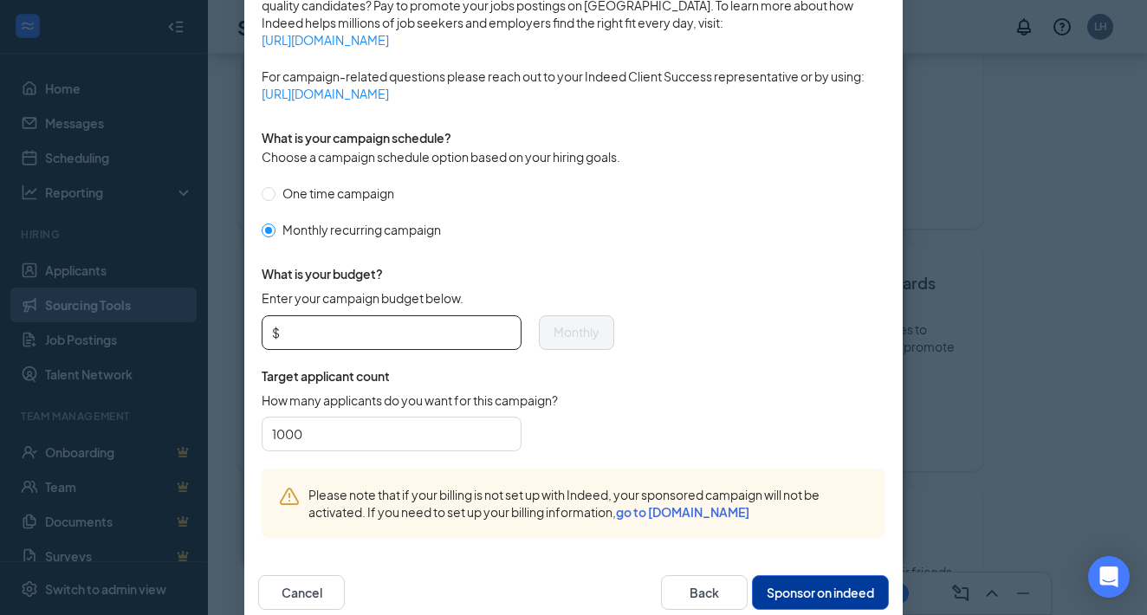
click at [405, 335] on input "Enter your campaign budget below." at bounding box center [397, 333] width 228 height 26
click at [352, 194] on span "One time campaign" at bounding box center [338, 193] width 126 height 19
click at [274, 194] on input "One time campaign" at bounding box center [268, 193] width 12 height 12
radio input "true"
radio input "false"
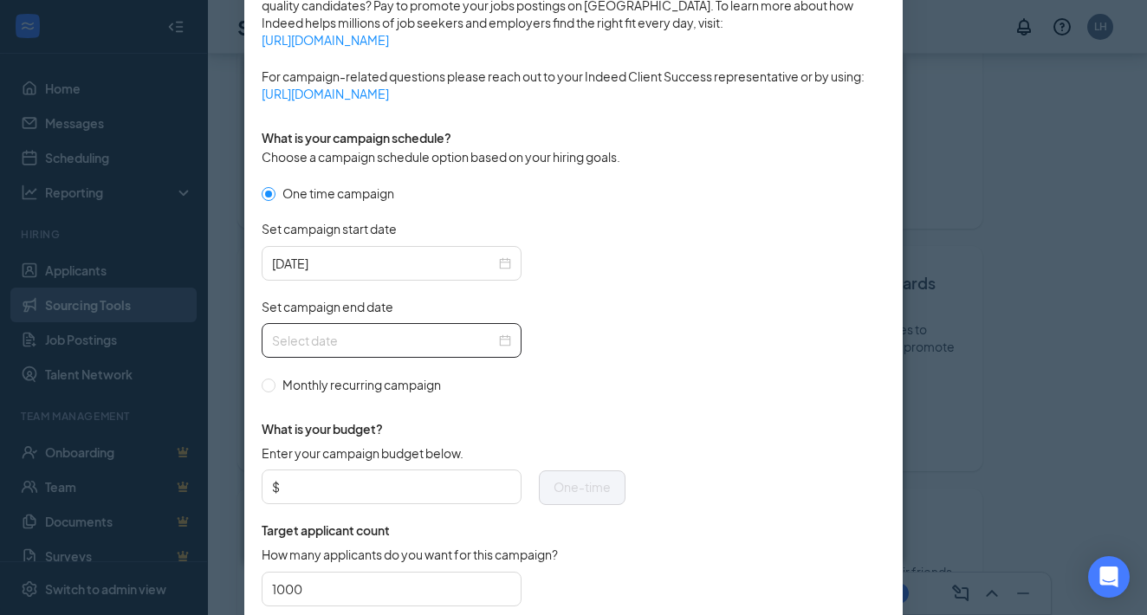
click at [396, 348] on input "Set campaign end date" at bounding box center [384, 340] width 224 height 19
click at [598, 357] on div at bounding box center [444, 340] width 364 height 35
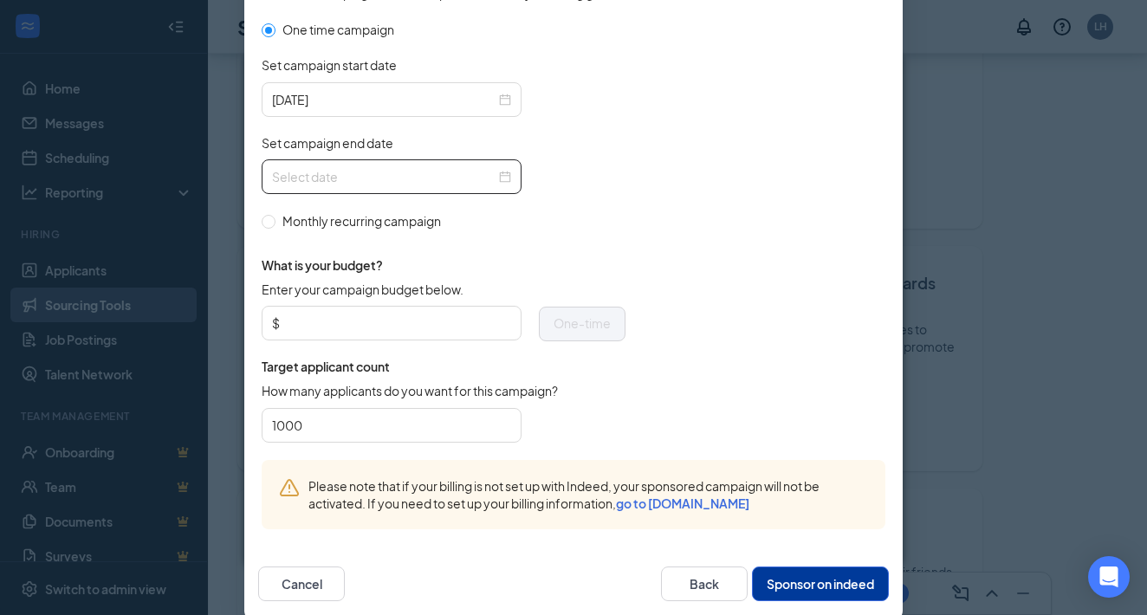
scroll to position [573, 0]
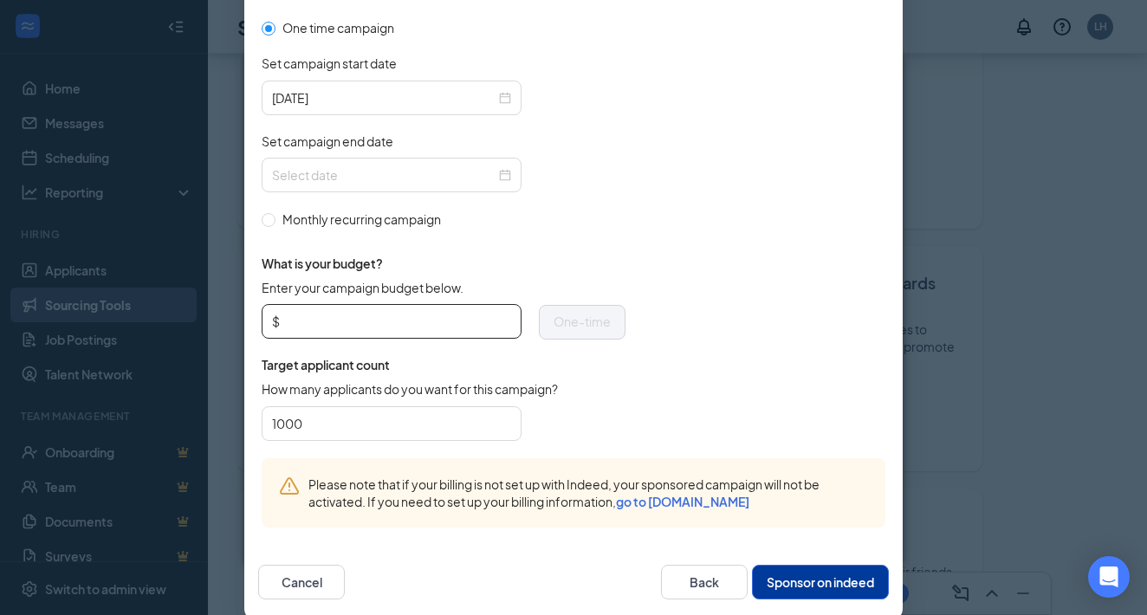
click at [440, 318] on input "Enter your campaign budget below." at bounding box center [397, 321] width 228 height 26
type input "250"
click at [833, 587] on button "Sponsor on indeed" at bounding box center [820, 582] width 137 height 35
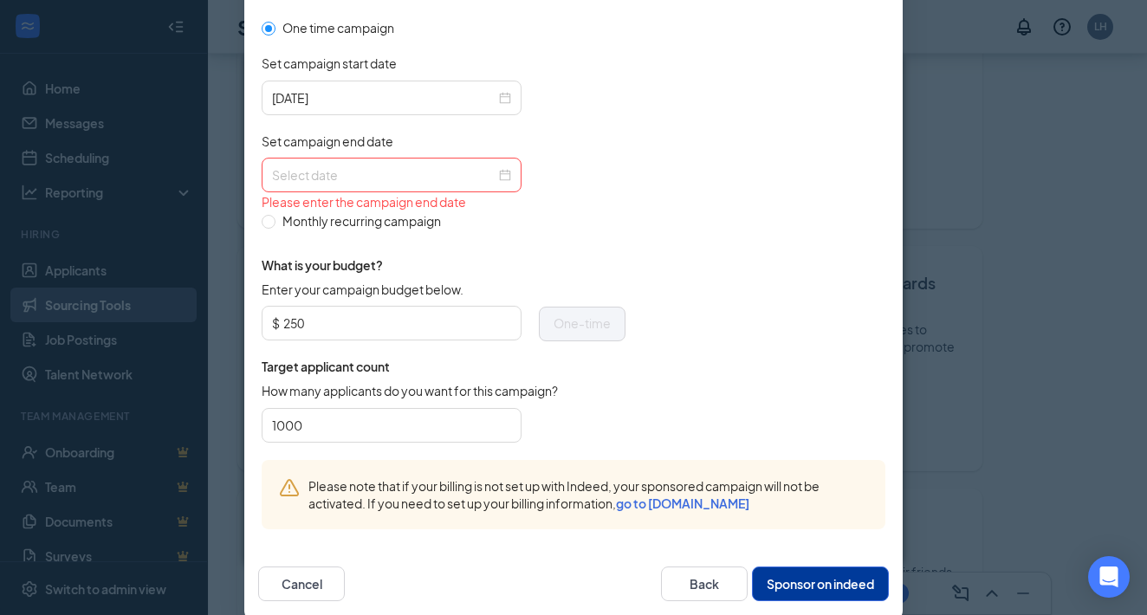
click at [502, 154] on div "Set campaign end date" at bounding box center [444, 145] width 364 height 25
click at [500, 186] on div at bounding box center [392, 175] width 260 height 35
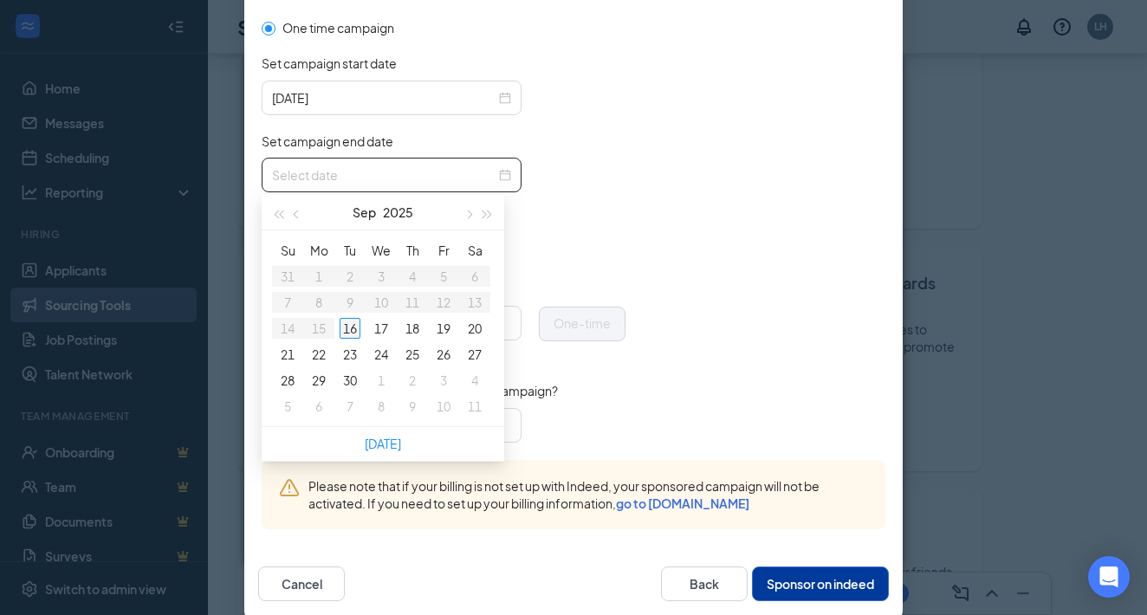
type input "[DATE]"
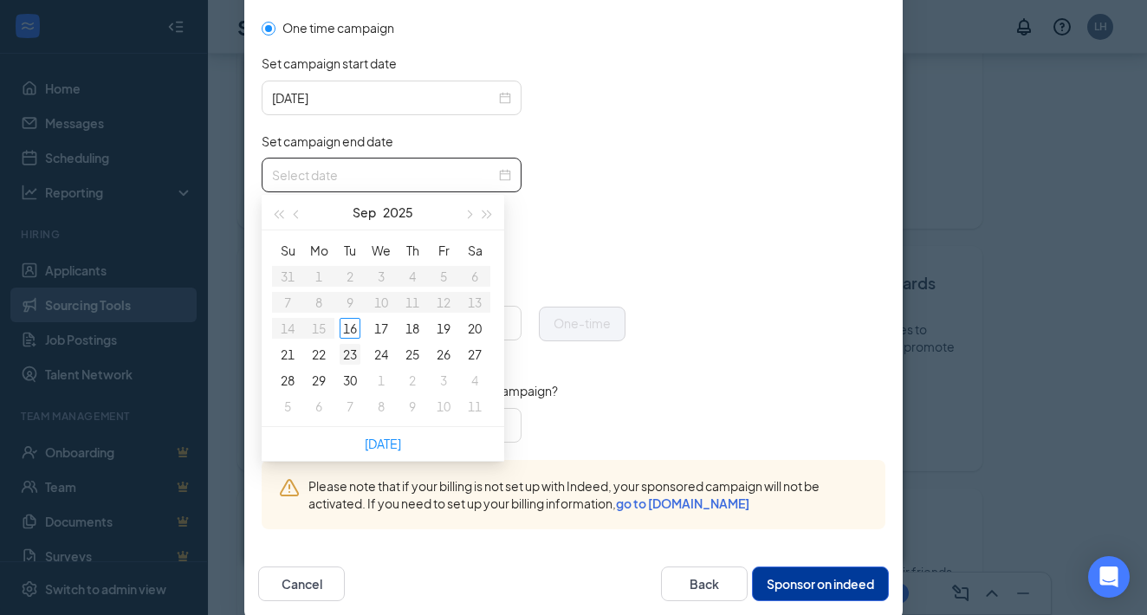
type input "[DATE]"
click at [353, 318] on div "16" at bounding box center [350, 328] width 21 height 21
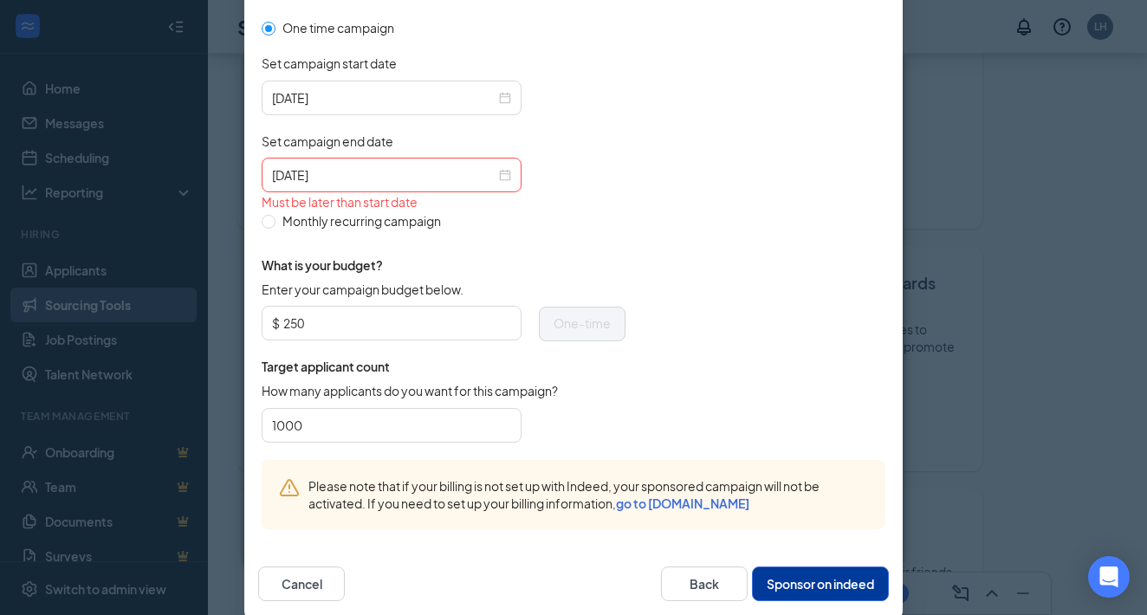
click at [655, 300] on form "One time campaign Set campaign start date [DATE] Set campaign end date [DATE] M…" at bounding box center [574, 239] width 624 height 442
click at [525, 169] on div "[DATE]" at bounding box center [444, 175] width 364 height 35
click at [509, 169] on div "[DATE]" at bounding box center [391, 174] width 239 height 19
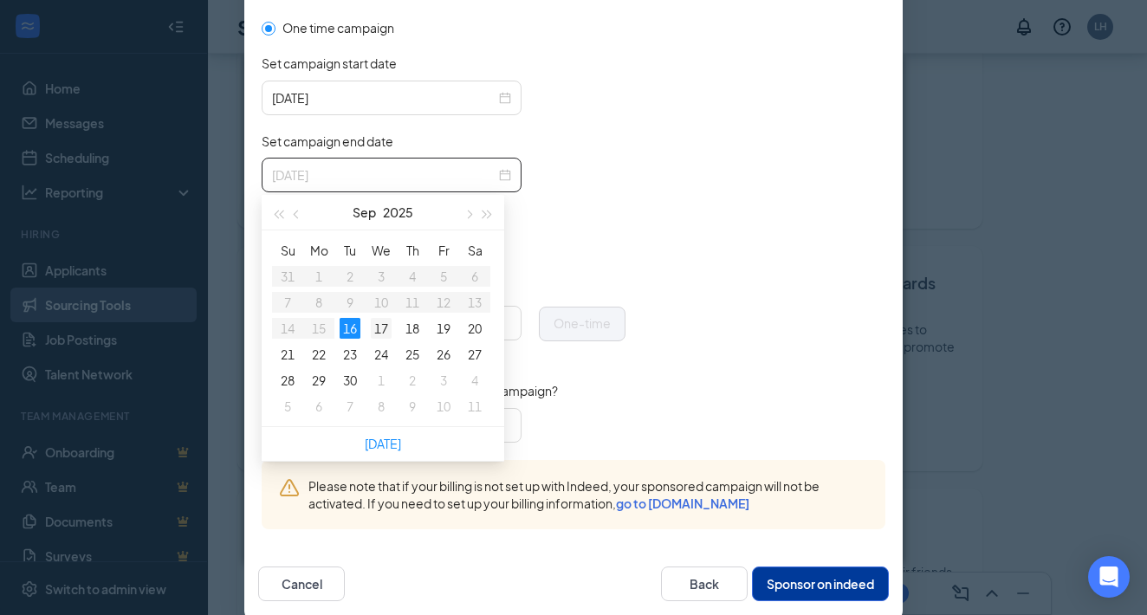
type input "[DATE]"
click at [379, 333] on div "17" at bounding box center [381, 328] width 21 height 21
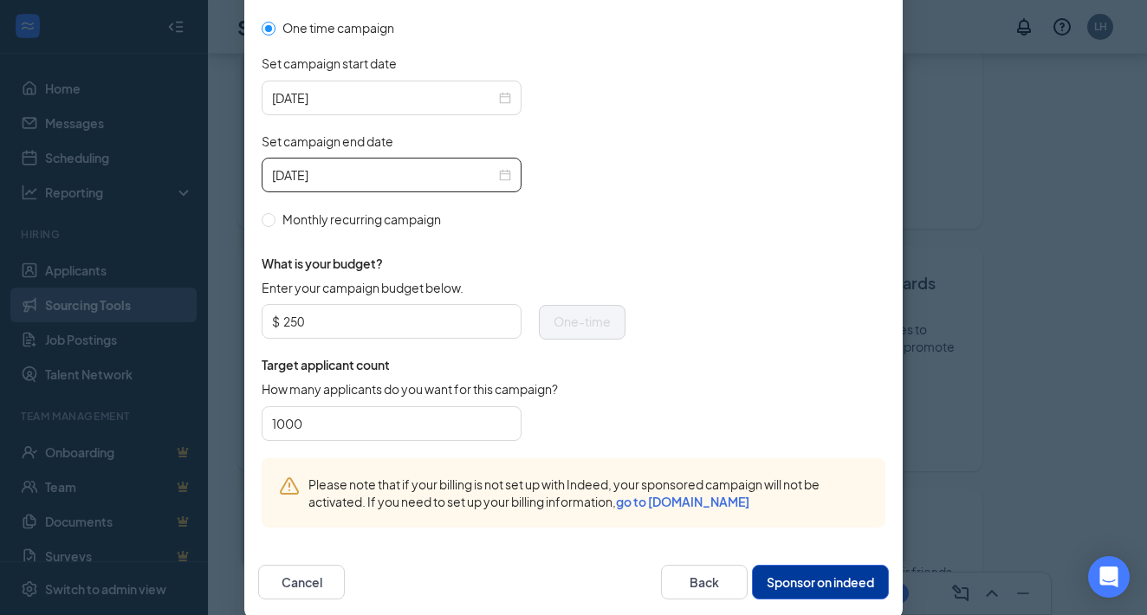
click at [739, 215] on form "One time campaign Set campaign start date [DATE] Set campaign end date [DATE] M…" at bounding box center [574, 238] width 624 height 440
click at [788, 589] on button "Sponsor on indeed" at bounding box center [820, 582] width 137 height 35
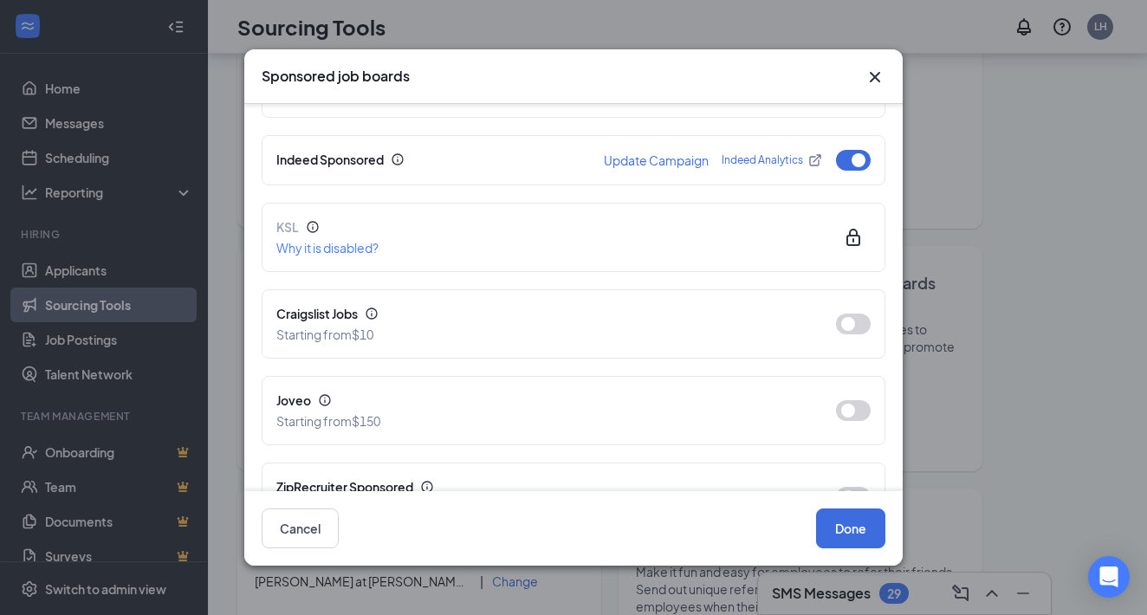
scroll to position [259, 0]
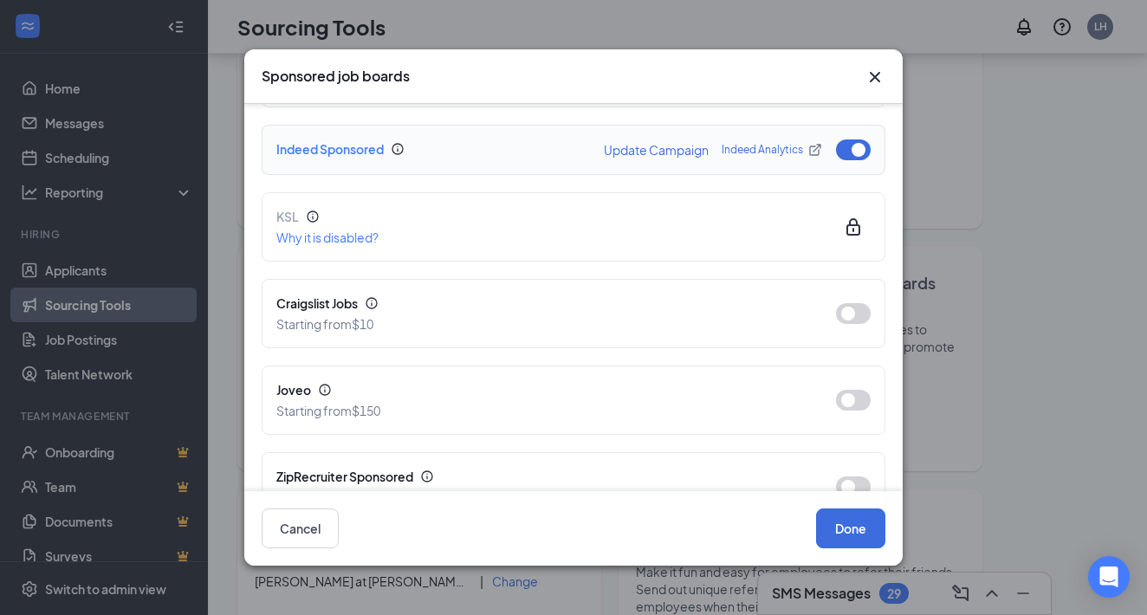
click at [844, 139] on button "button" at bounding box center [853, 149] width 35 height 21
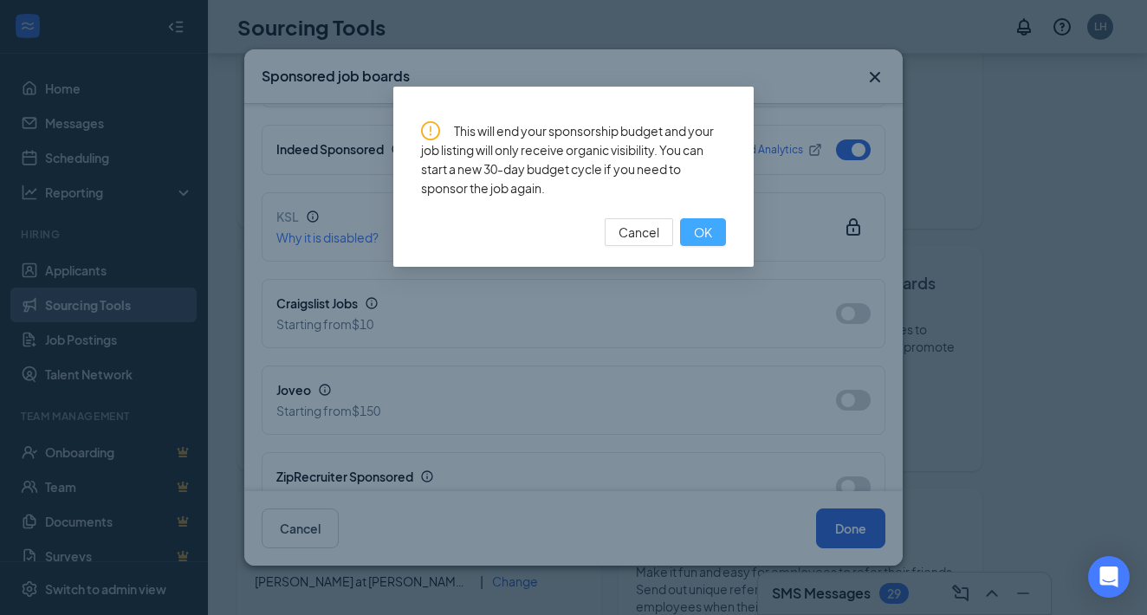
click at [702, 238] on span "OK" at bounding box center [703, 232] width 18 height 19
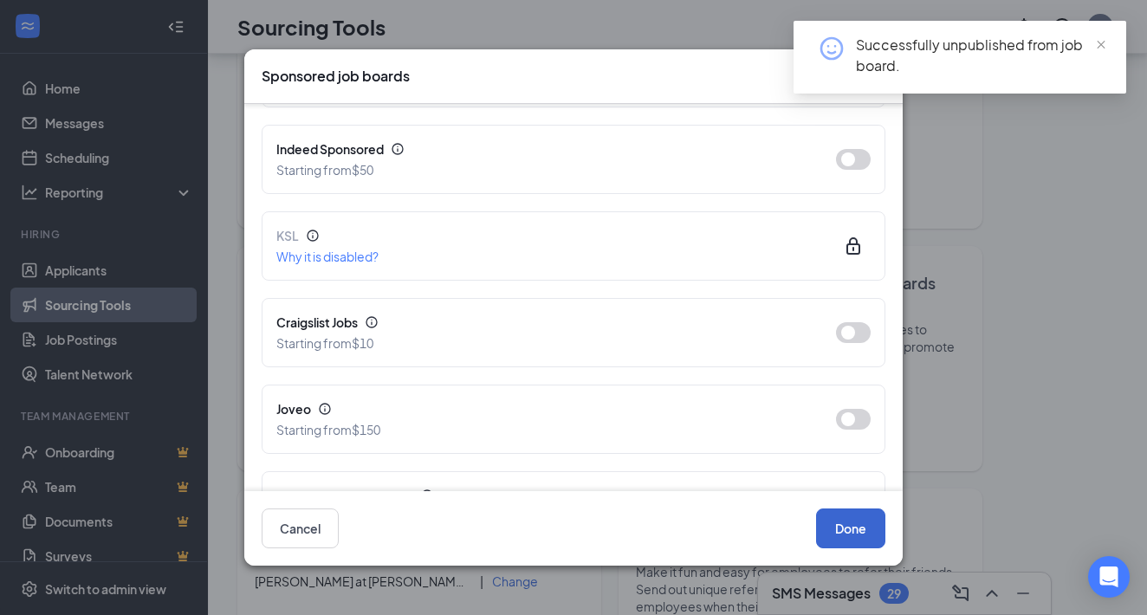
click at [836, 525] on button "Done" at bounding box center [850, 529] width 69 height 40
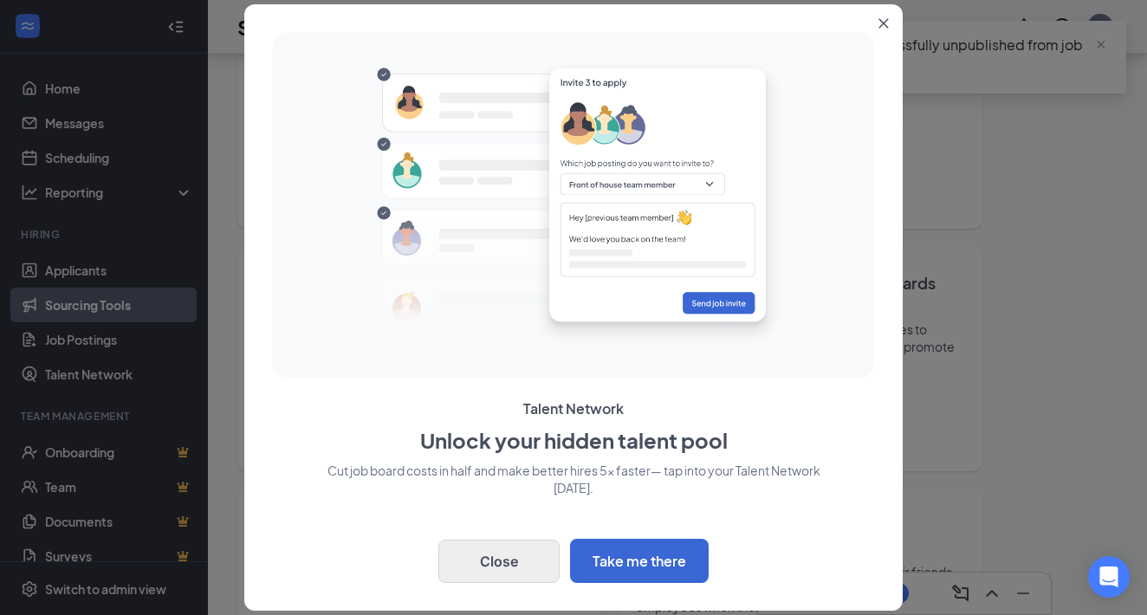
click at [535, 559] on button "Close" at bounding box center [498, 561] width 121 height 43
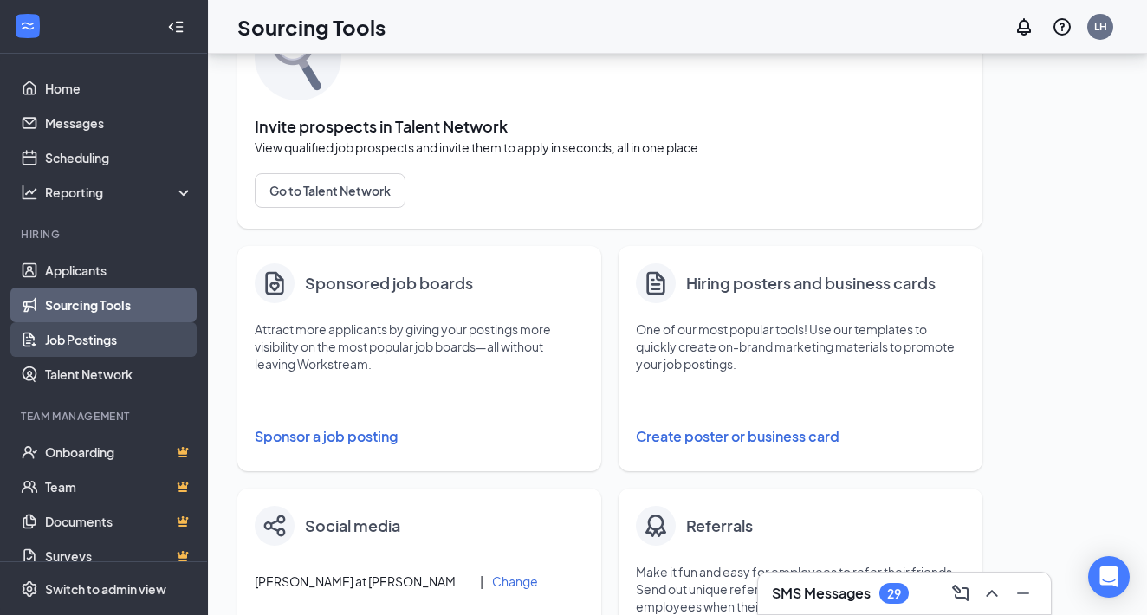
click at [122, 349] on link "Job Postings" at bounding box center [119, 339] width 148 height 35
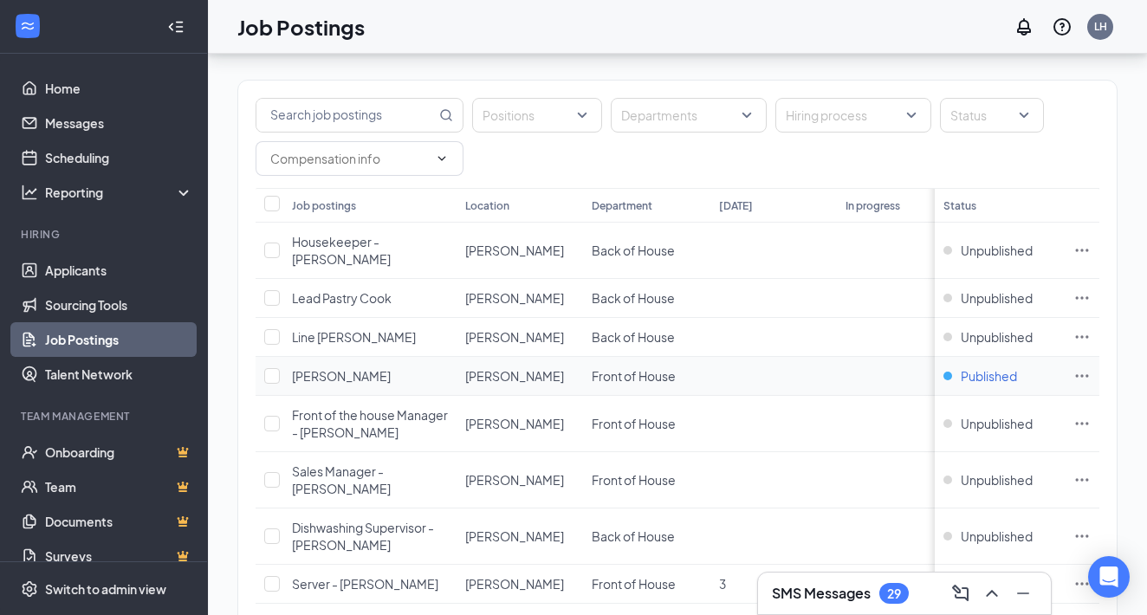
click at [964, 367] on span "Published" at bounding box center [989, 375] width 56 height 17
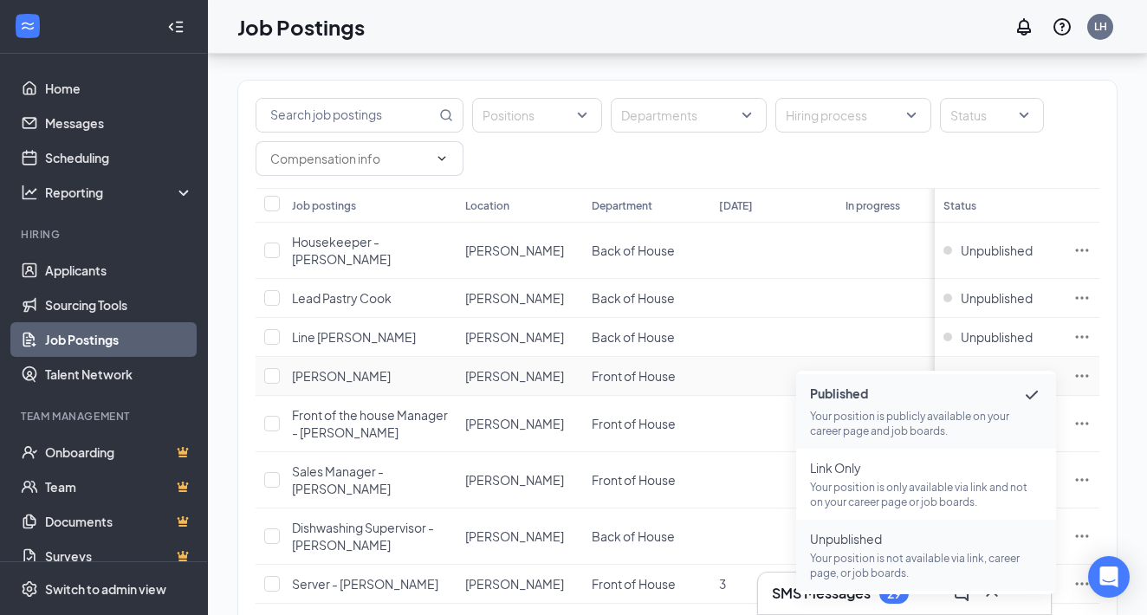
click at [894, 554] on p "Your position is not available via link, career page, or job boards." at bounding box center [926, 565] width 232 height 29
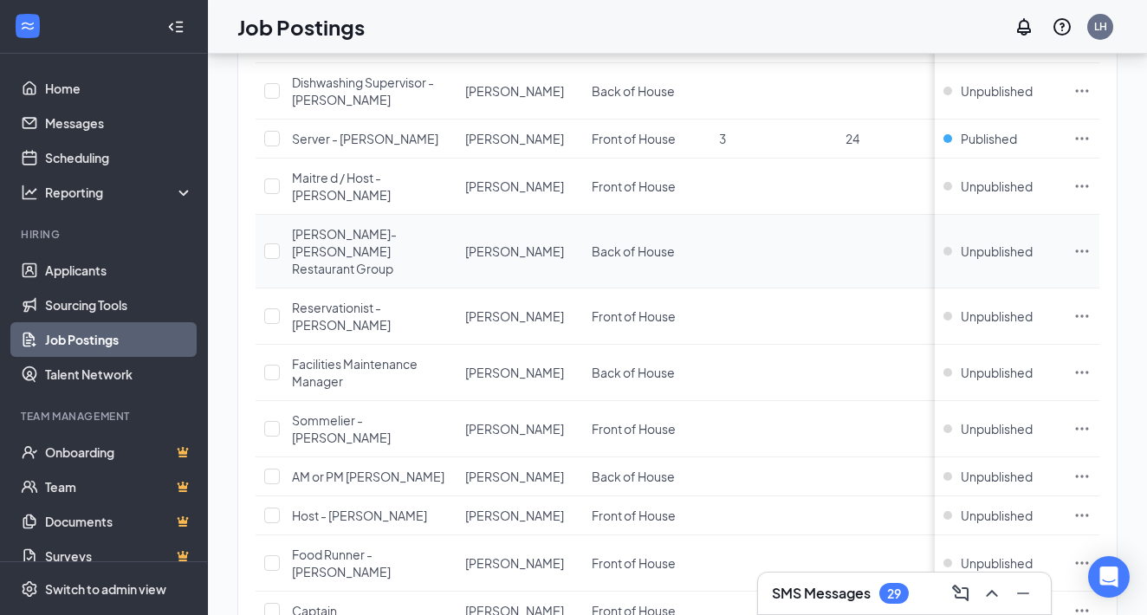
scroll to position [634, 0]
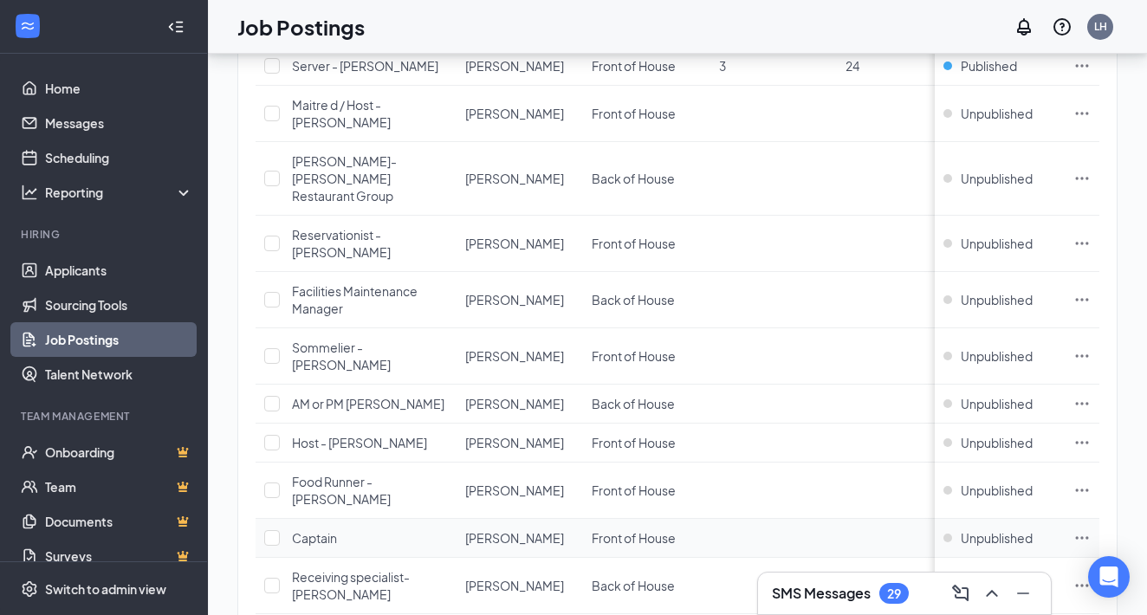
click at [1070, 519] on td at bounding box center [1082, 538] width 35 height 39
click at [1087, 529] on icon "Ellipses" at bounding box center [1081, 537] width 17 height 17
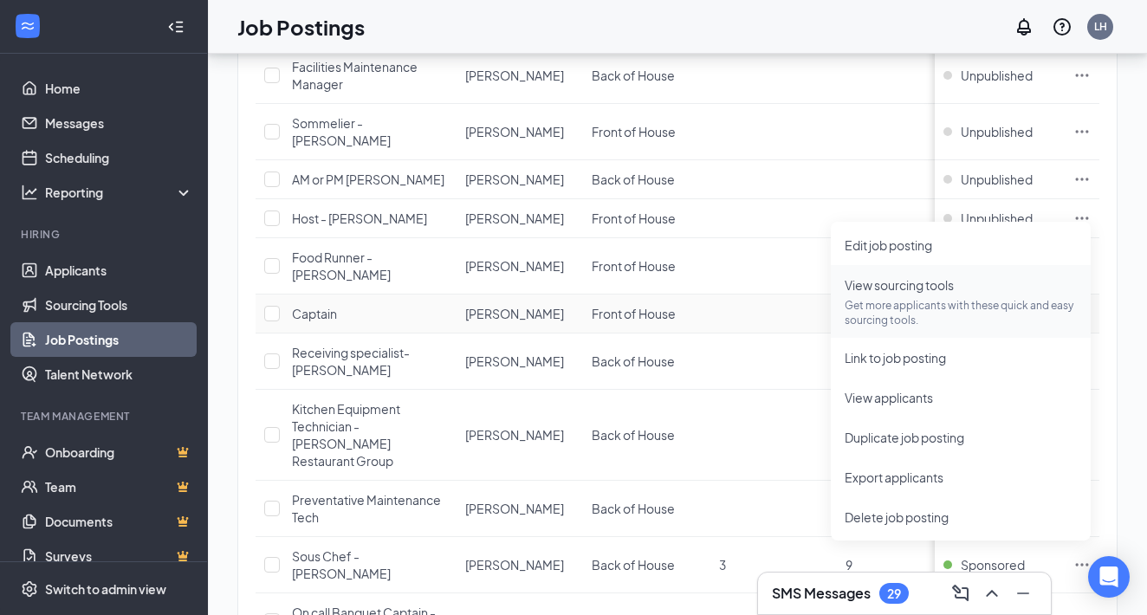
scroll to position [881, 0]
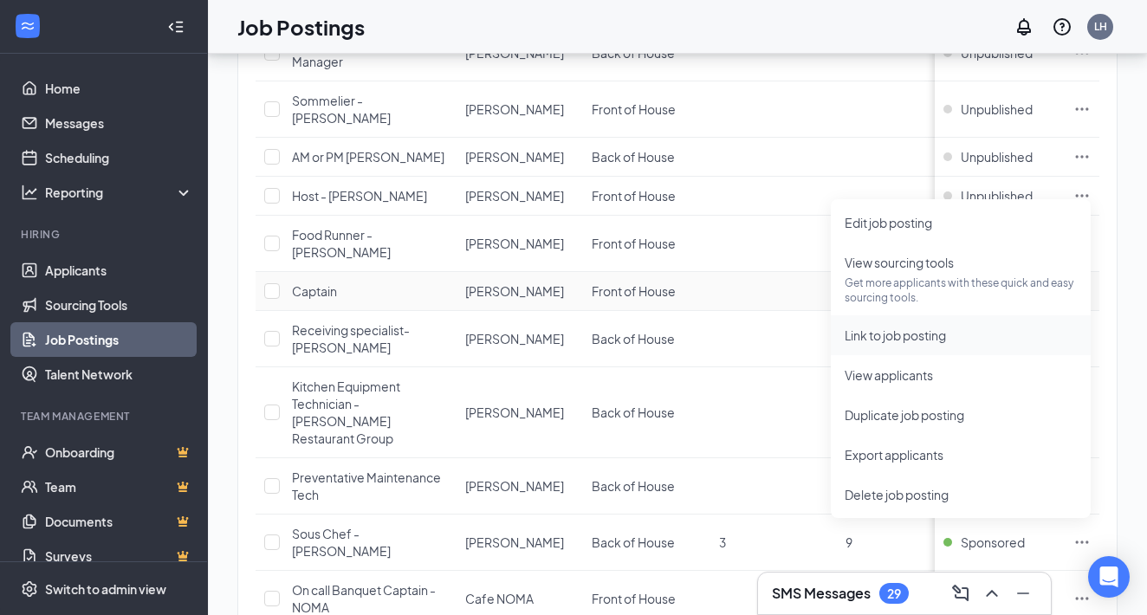
click at [932, 334] on span "Link to job posting" at bounding box center [895, 335] width 101 height 16
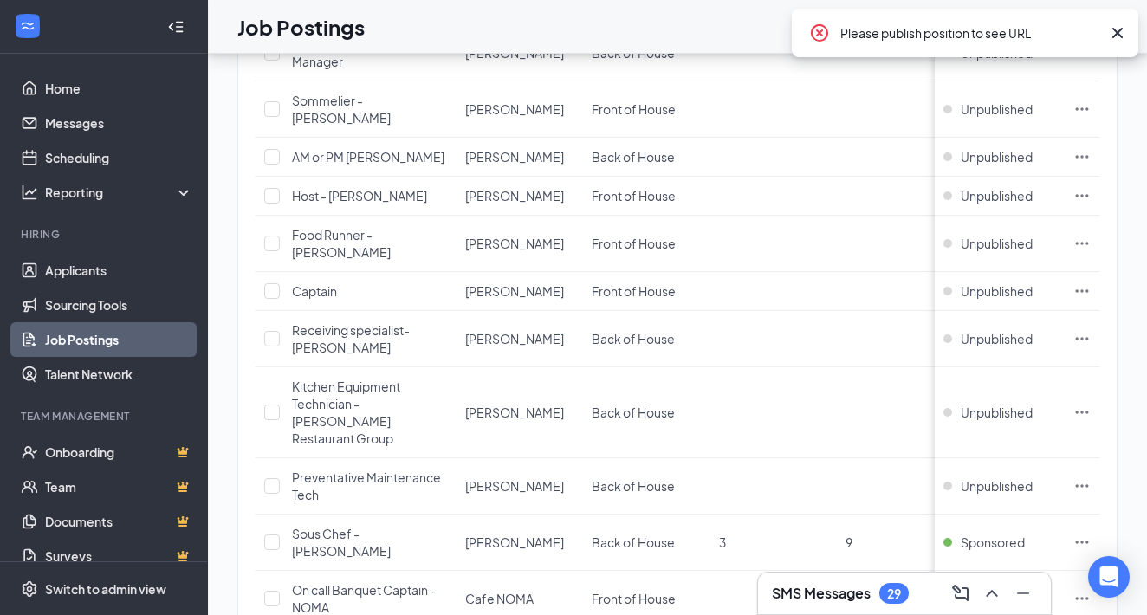
click at [1116, 39] on icon "Cross" at bounding box center [1117, 33] width 21 height 21
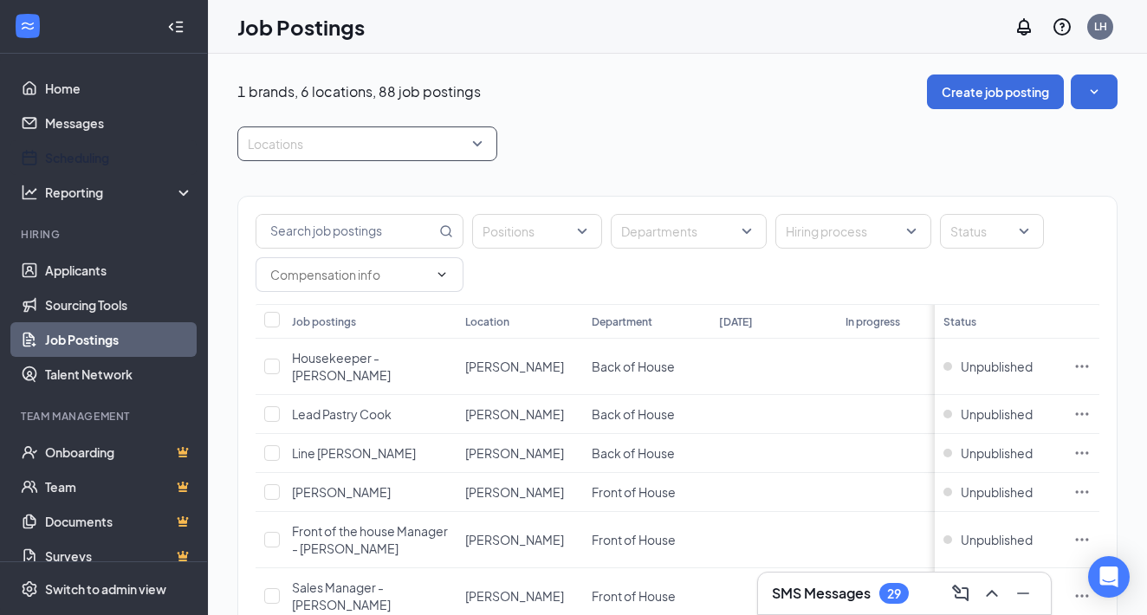
scroll to position [0, 0]
click at [285, 154] on div at bounding box center [359, 144] width 234 height 28
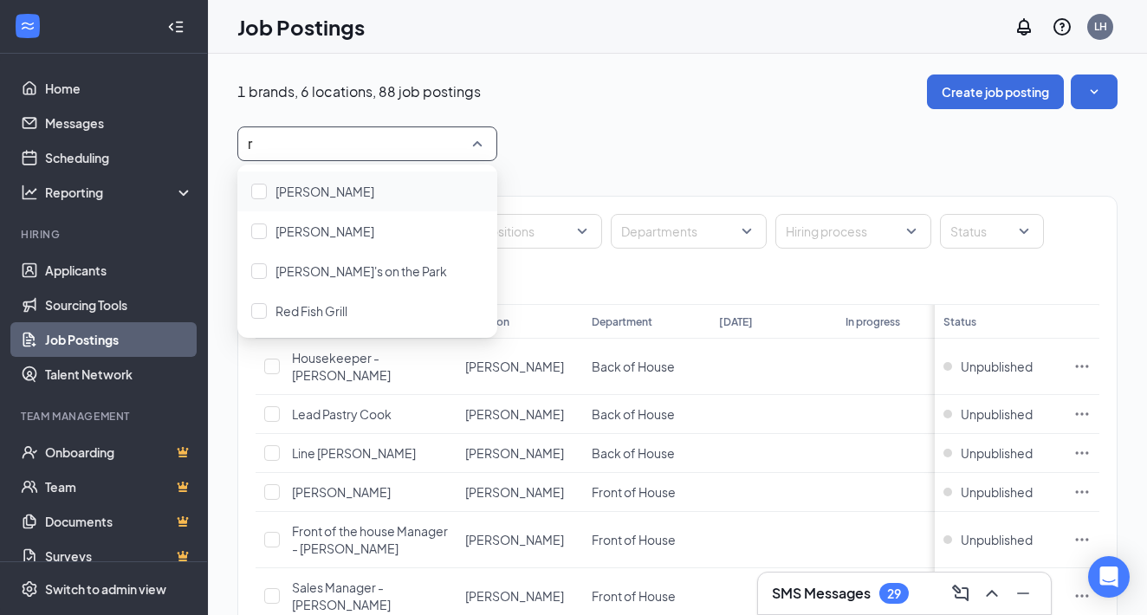
type input "ra"
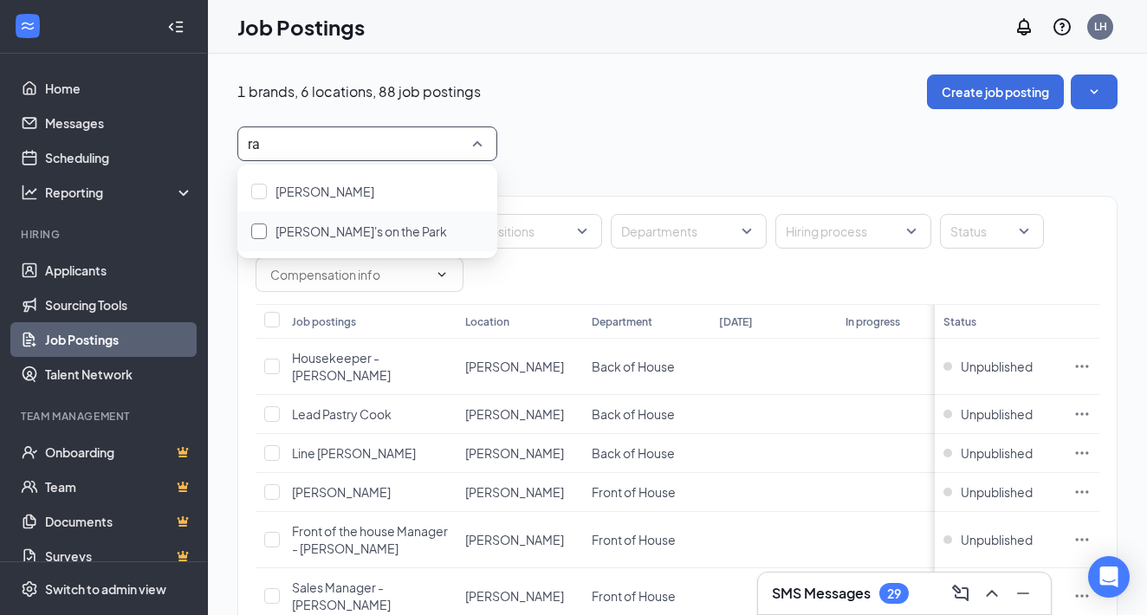
click at [302, 239] on div "[PERSON_NAME]'s on the Park" at bounding box center [361, 231] width 172 height 19
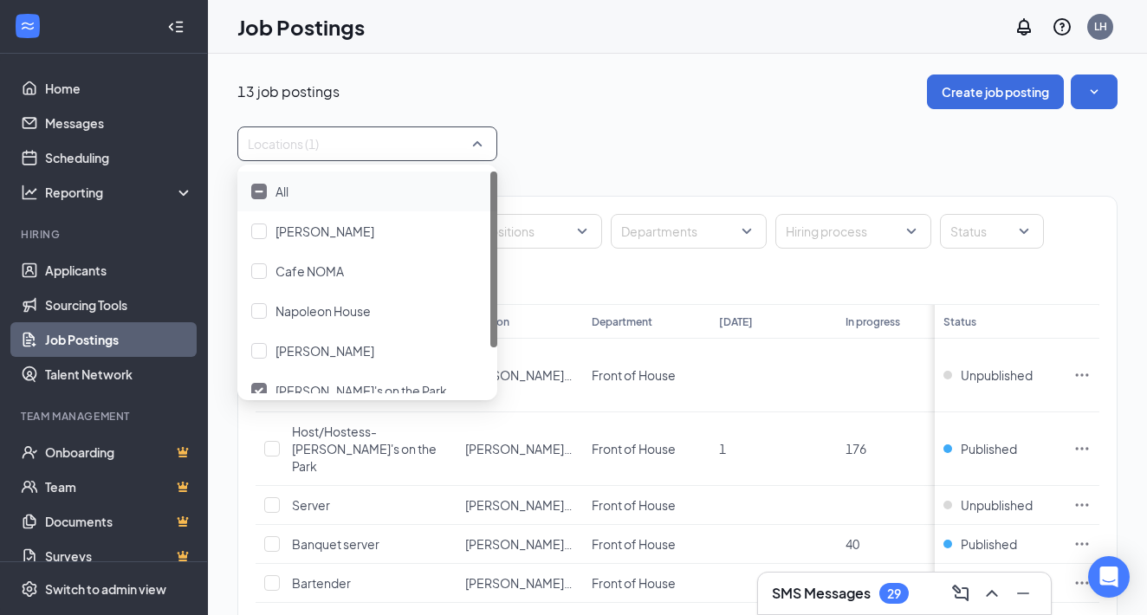
click at [598, 160] on div "Locations (1)" at bounding box center [677, 143] width 880 height 35
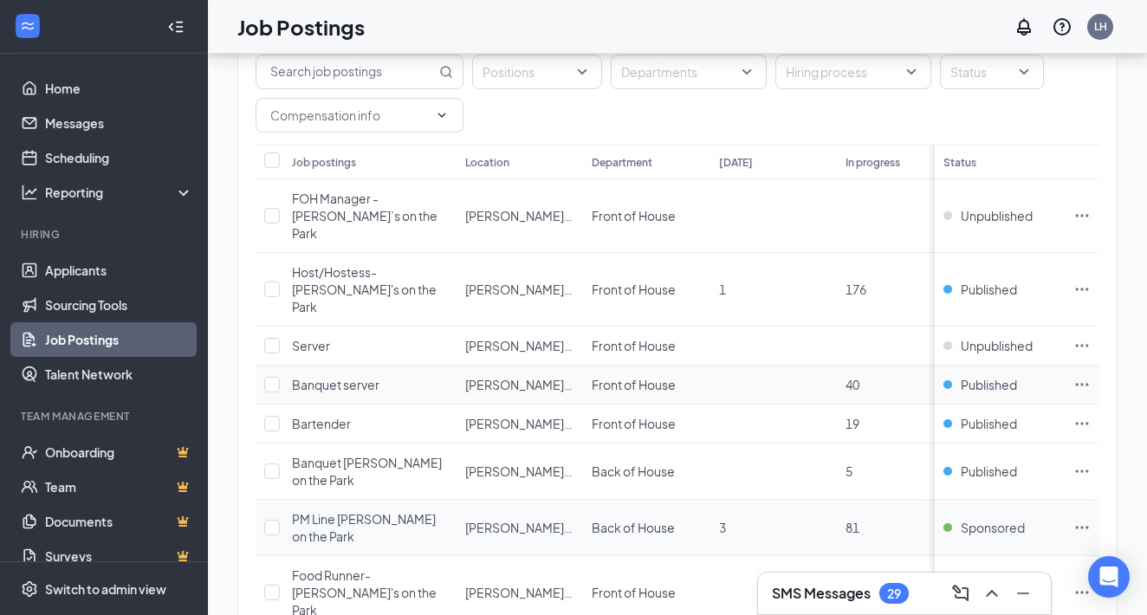
scroll to position [160, 0]
click at [96, 269] on link "Applicants" at bounding box center [119, 270] width 148 height 35
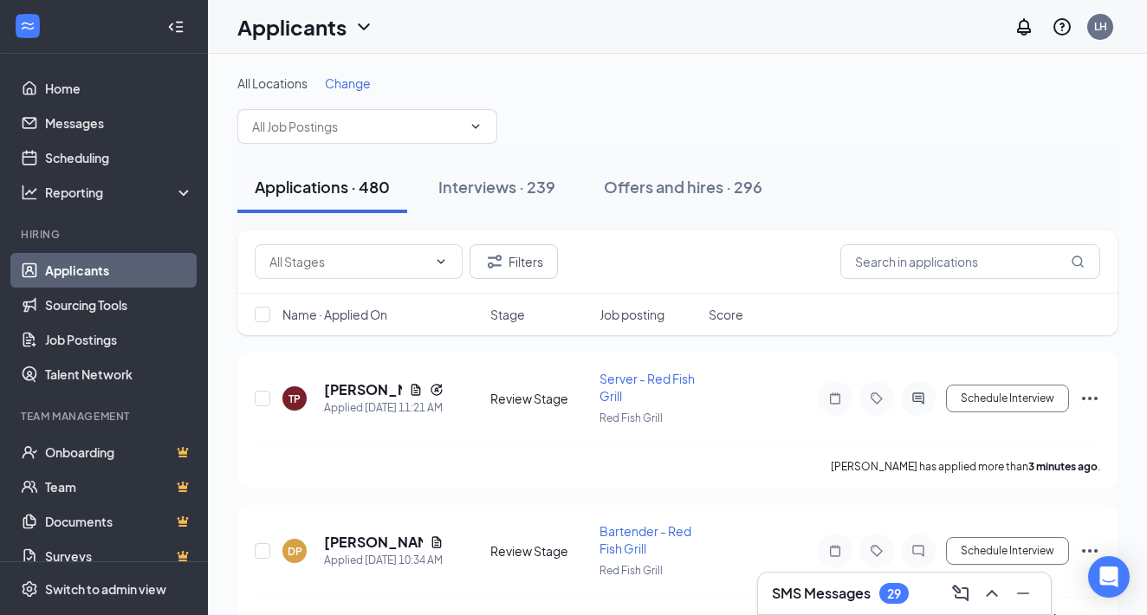
click at [348, 86] on span "Change" at bounding box center [348, 83] width 46 height 16
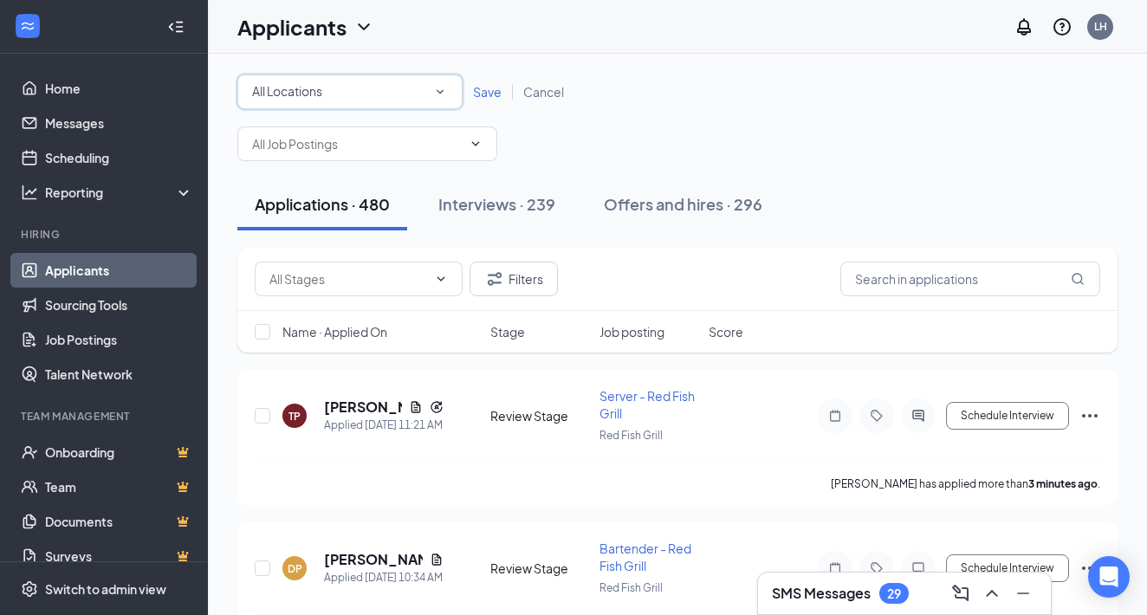
click at [352, 81] on div "All Locations" at bounding box center [350, 91] width 196 height 21
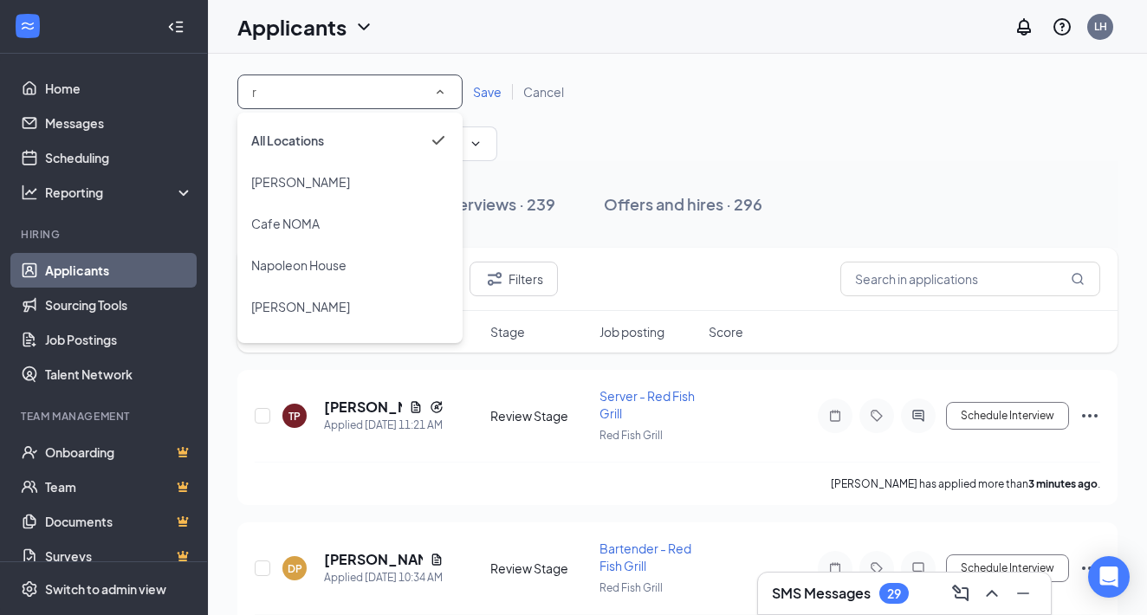
type input "re"
click at [309, 221] on span "Red Fish Grill" at bounding box center [287, 224] width 72 height 16
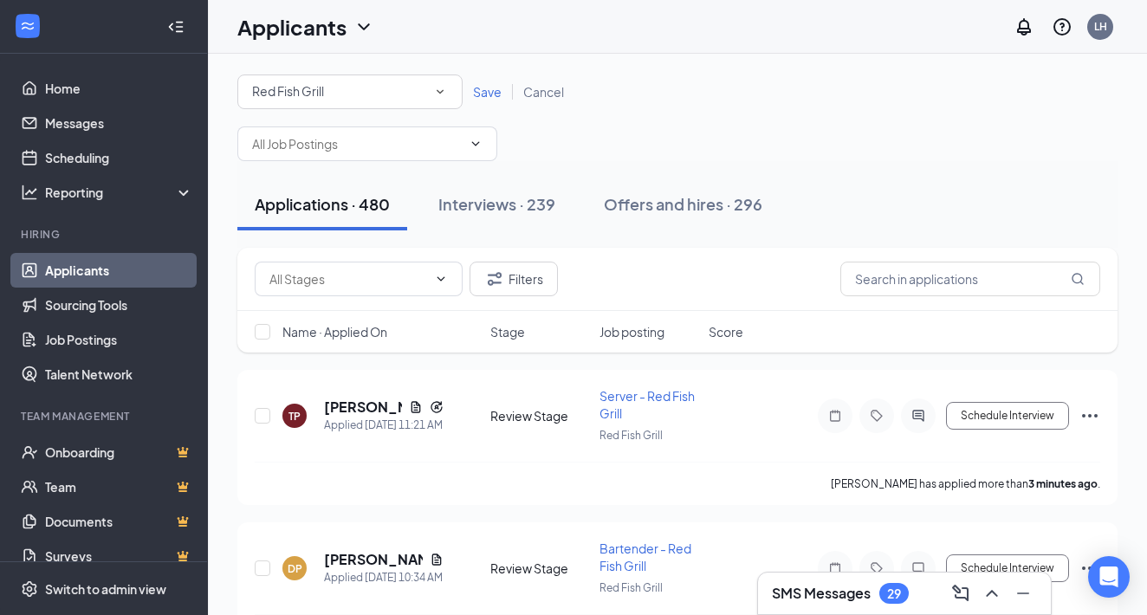
click at [492, 88] on span "Save" at bounding box center [487, 92] width 29 height 16
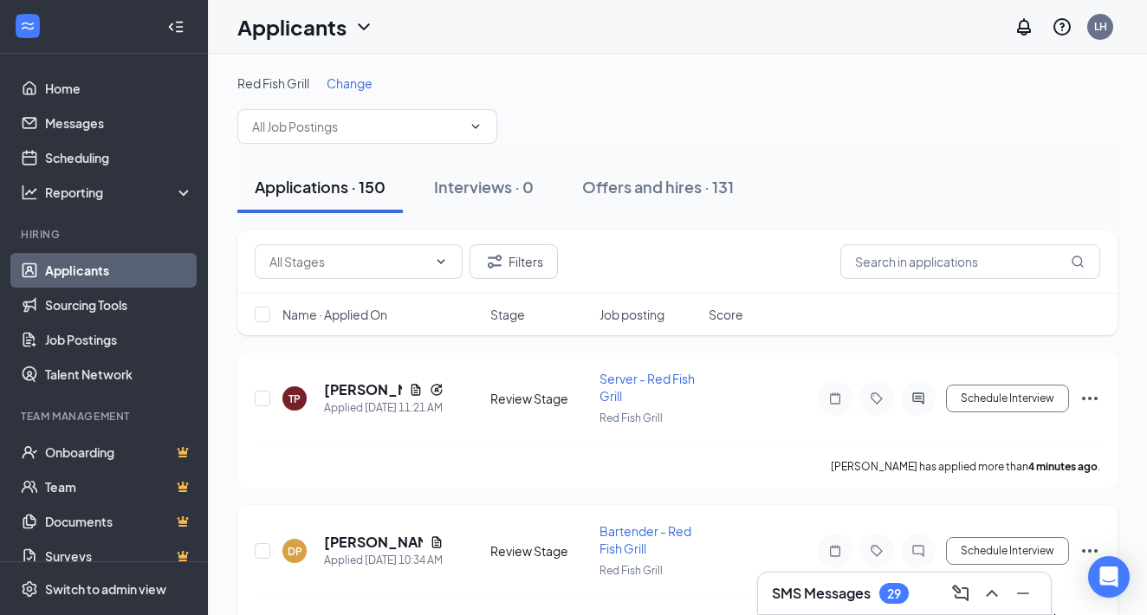
click at [644, 529] on span "Bartender - Red Fish Grill" at bounding box center [646, 539] width 92 height 33
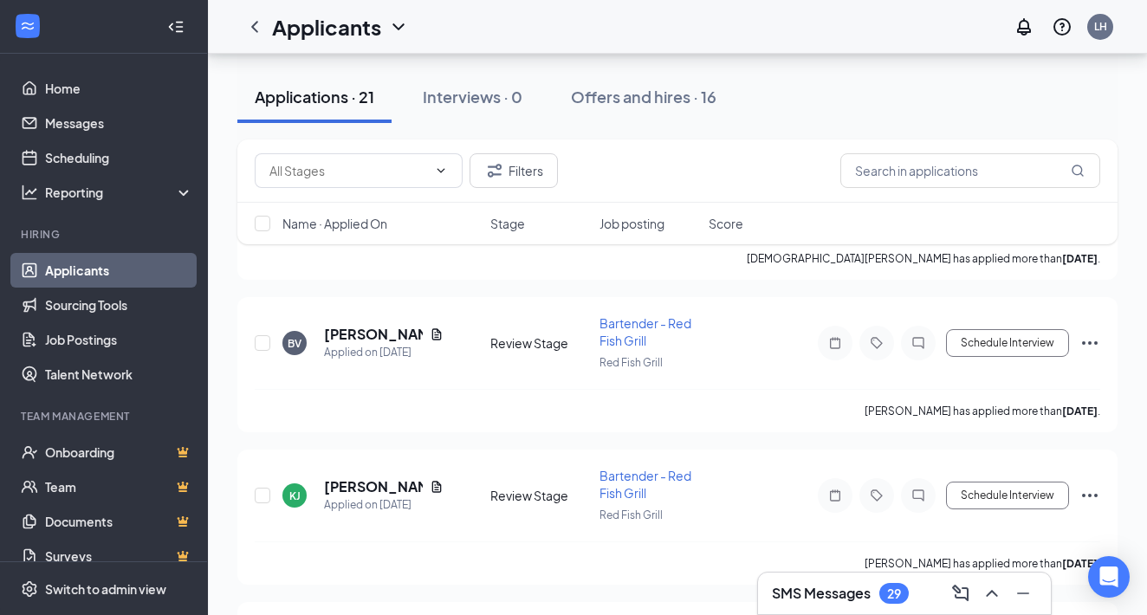
scroll to position [1286, 0]
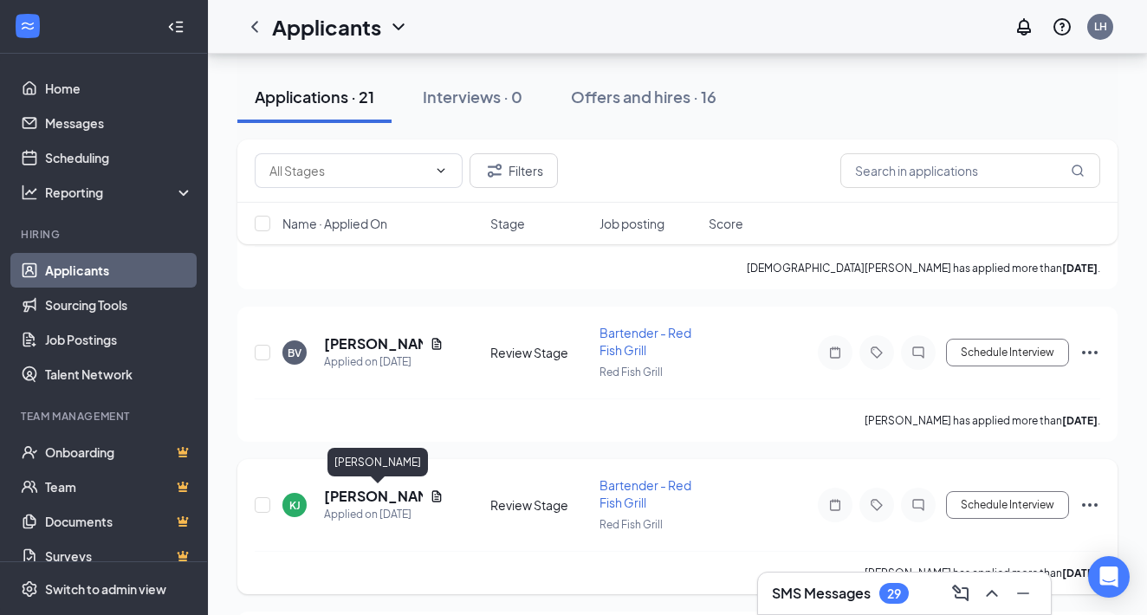
click at [343, 492] on h5 "[PERSON_NAME]" at bounding box center [373, 496] width 99 height 19
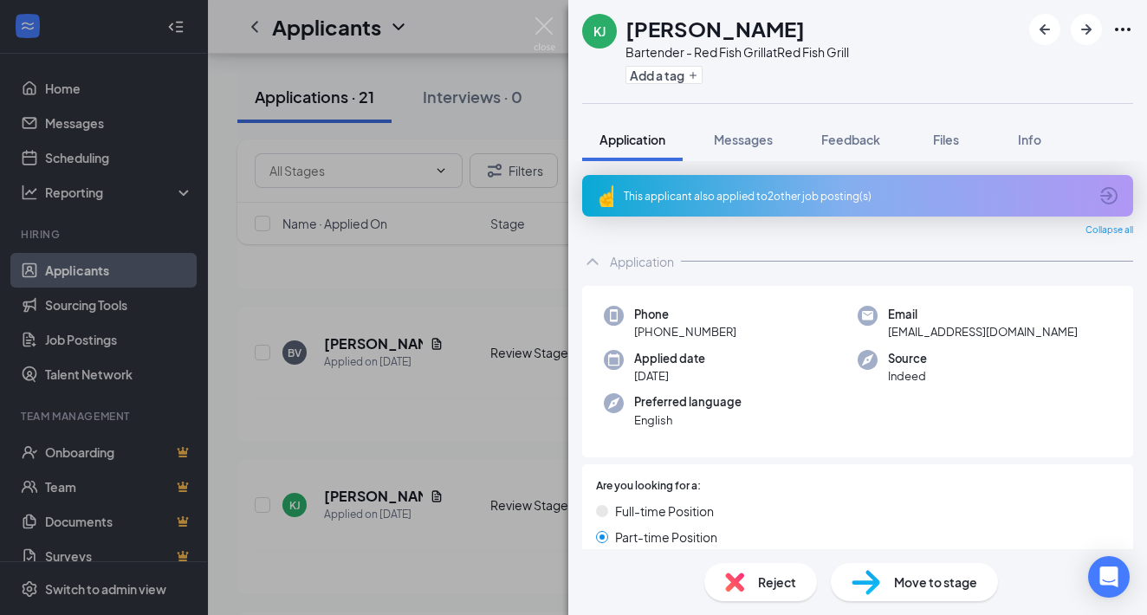
click at [1110, 194] on icon "ArrowCircle" at bounding box center [1108, 195] width 17 height 17
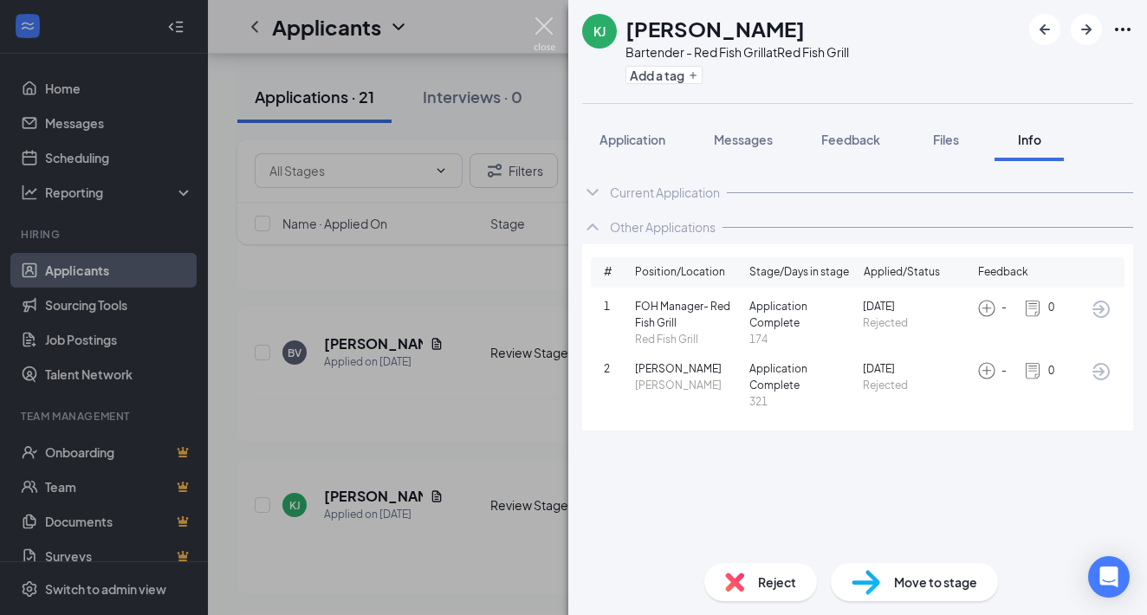
click at [548, 23] on img at bounding box center [545, 34] width 22 height 34
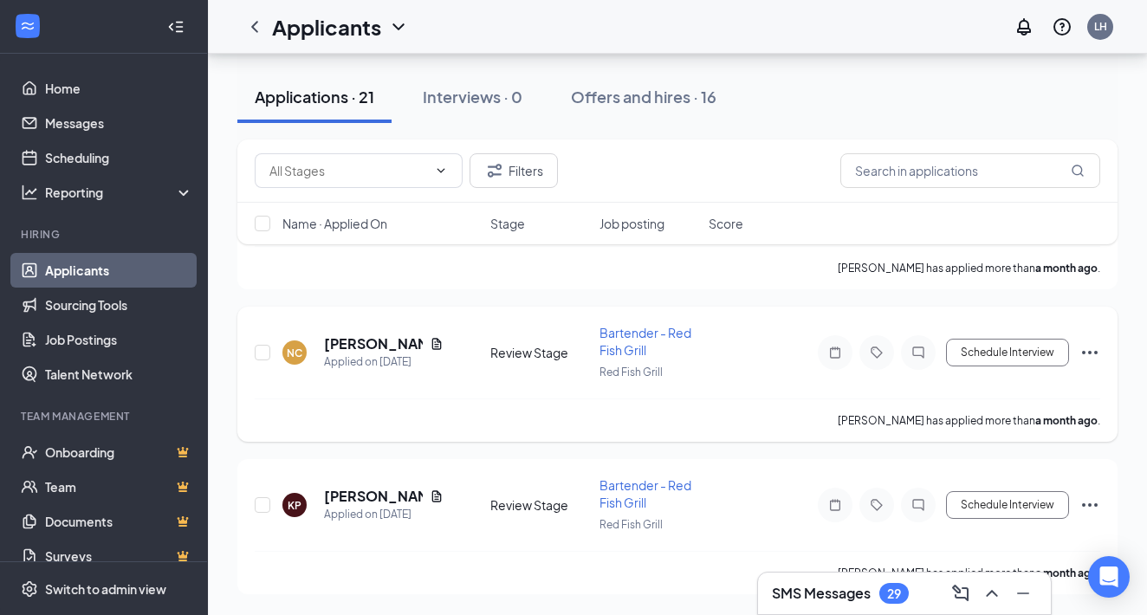
scroll to position [2989, 0]
click at [856, 608] on div "SMS Messages 29" at bounding box center [904, 594] width 293 height 42
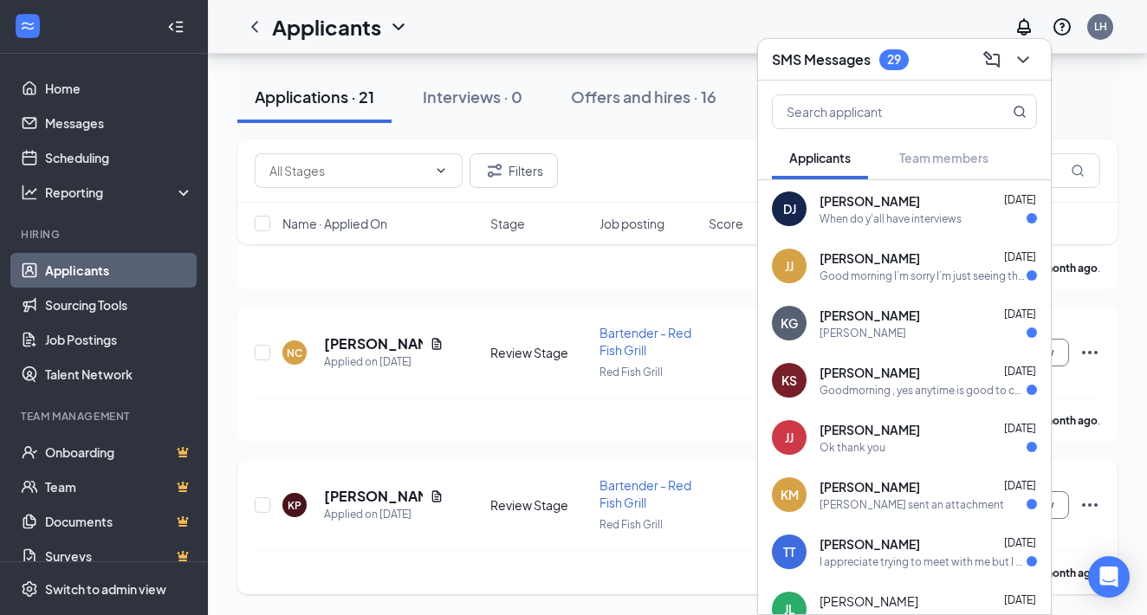
click at [1113, 468] on div "[PERSON_NAME] [PERSON_NAME] Applied on [DATE] Review Stage Bartender - Red Fish…" at bounding box center [677, 526] width 880 height 135
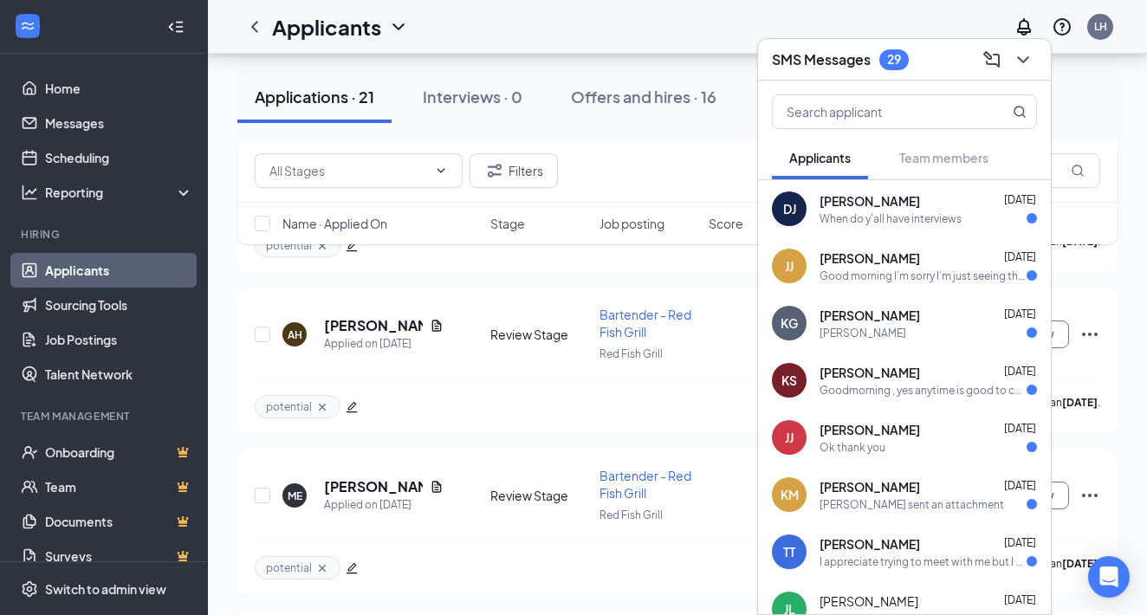
scroll to position [2378, 0]
click at [1036, 52] on button at bounding box center [1023, 60] width 28 height 28
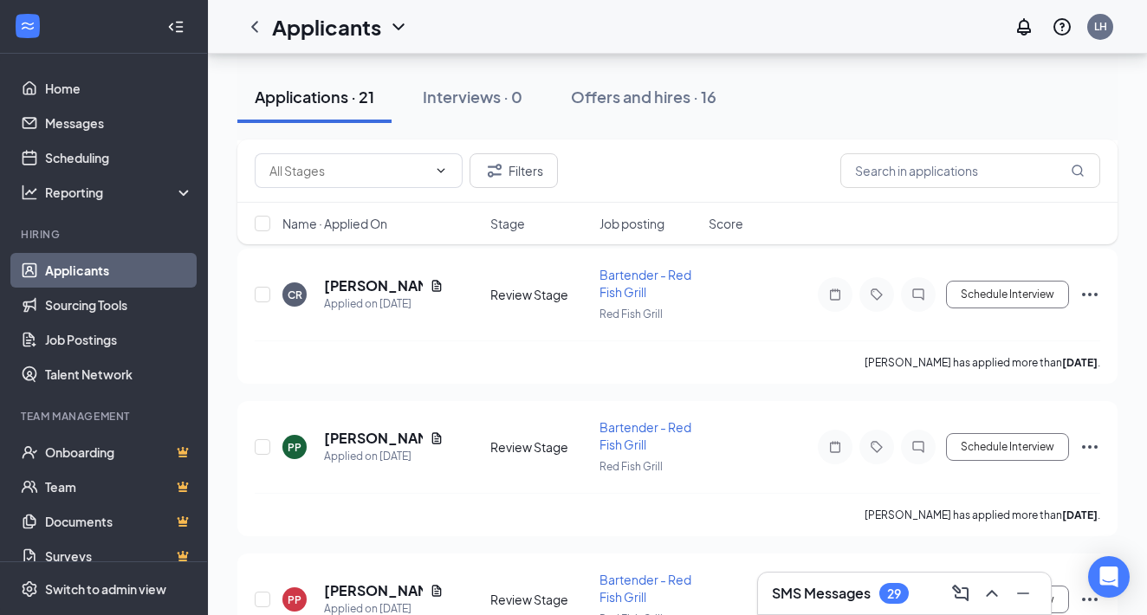
scroll to position [733, 0]
click at [857, 580] on div "SMS Messages 29" at bounding box center [904, 594] width 265 height 28
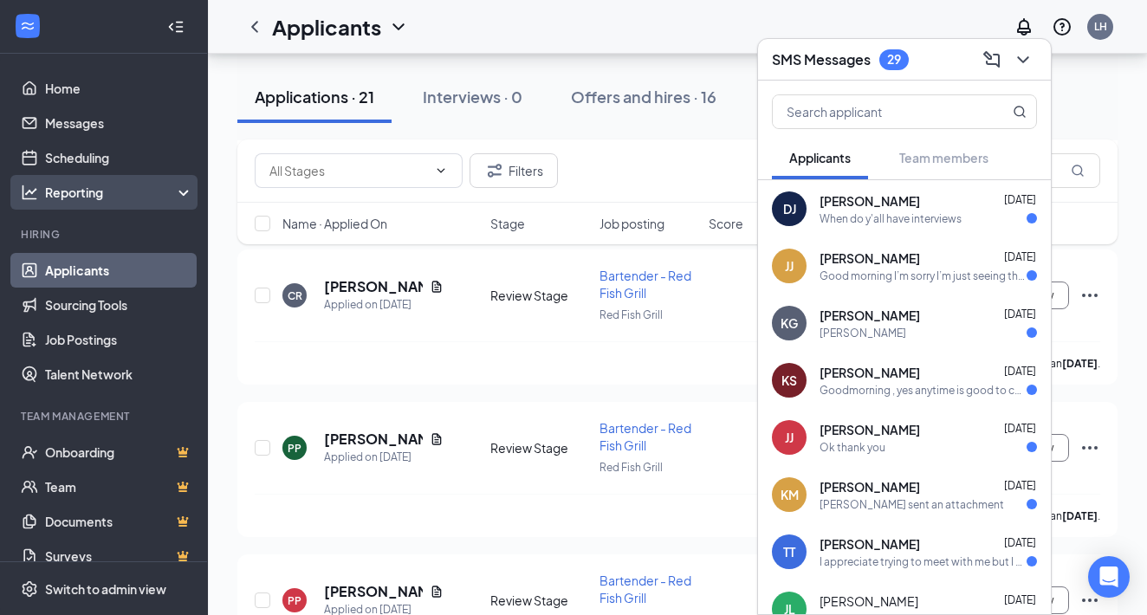
drag, startPoint x: 137, startPoint y: 204, endPoint x: 137, endPoint y: 184, distance: 19.9
click at [137, 203] on div "Reporting" at bounding box center [104, 192] width 208 height 35
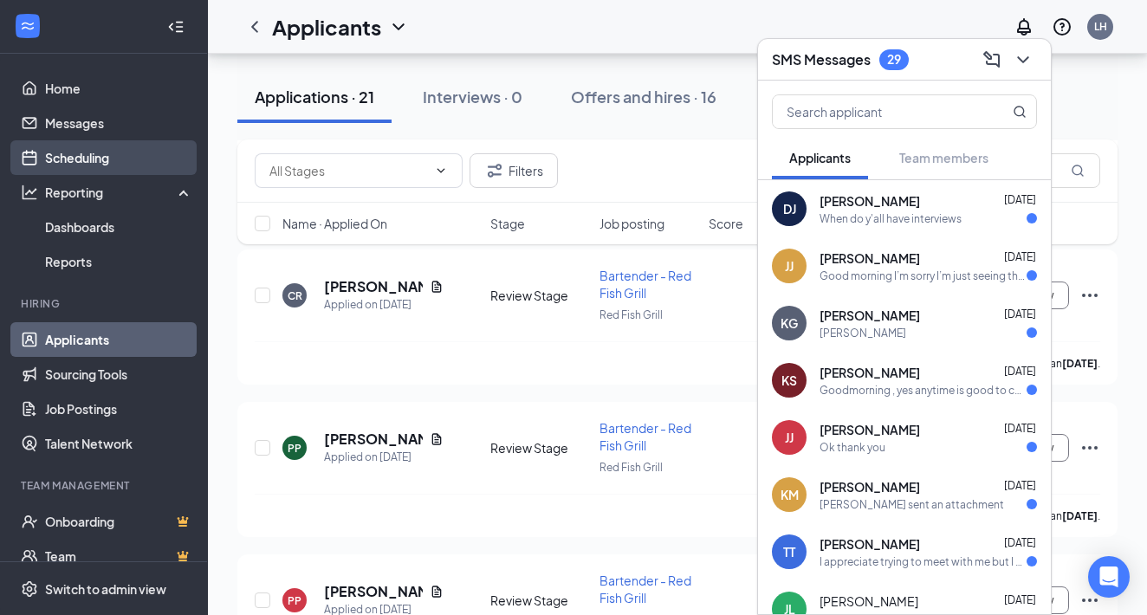
click at [120, 162] on link "Scheduling" at bounding box center [119, 157] width 148 height 35
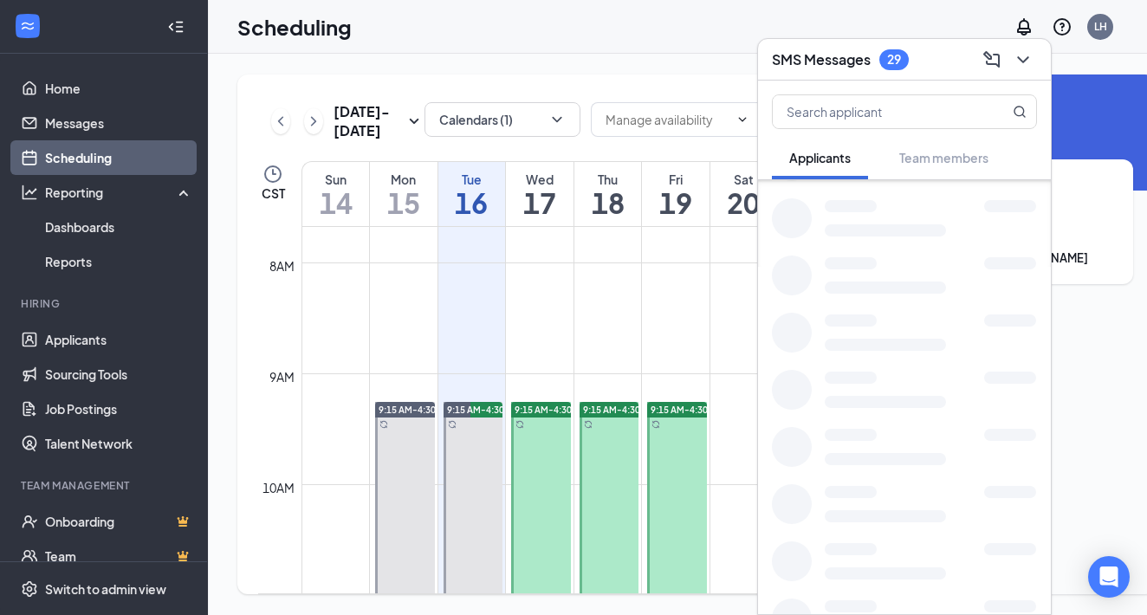
scroll to position [749, 0]
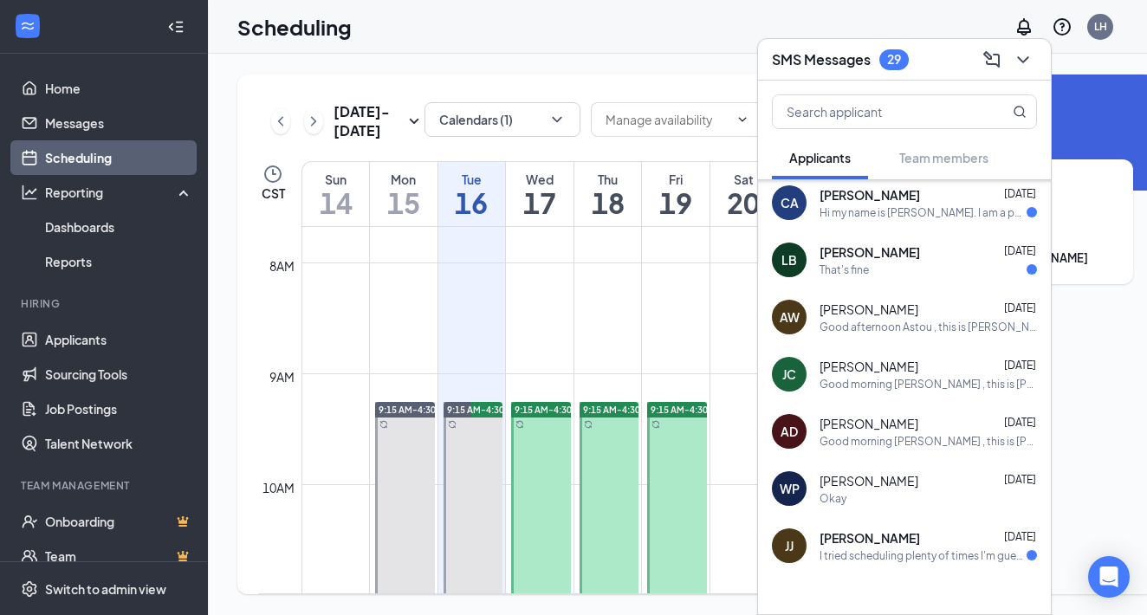
click at [1034, 58] on button at bounding box center [1023, 60] width 28 height 28
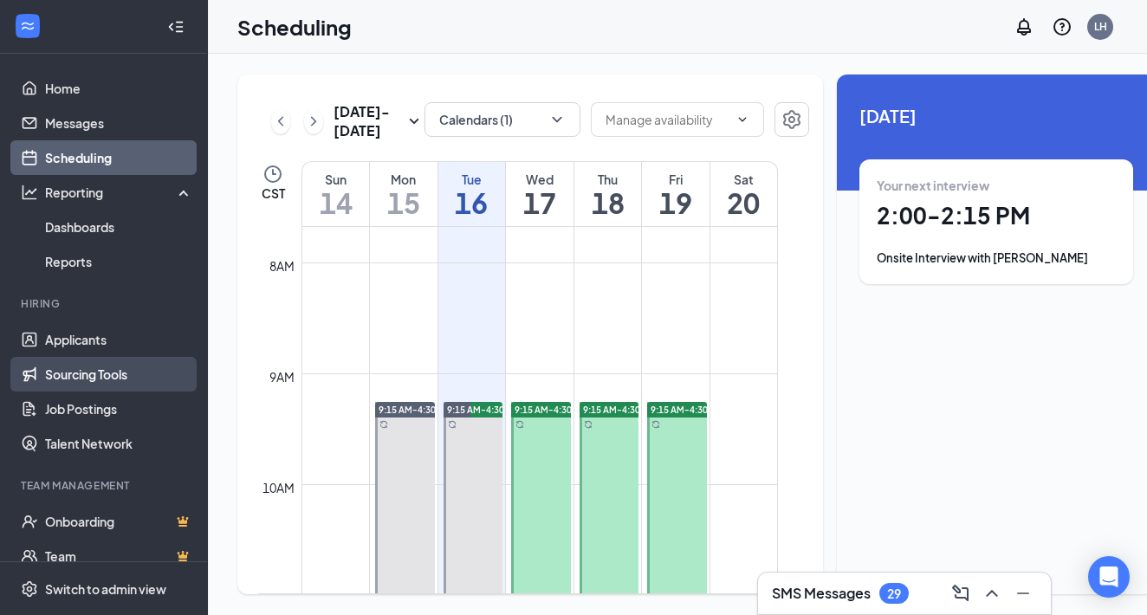
click at [116, 373] on link "Sourcing Tools" at bounding box center [119, 374] width 148 height 35
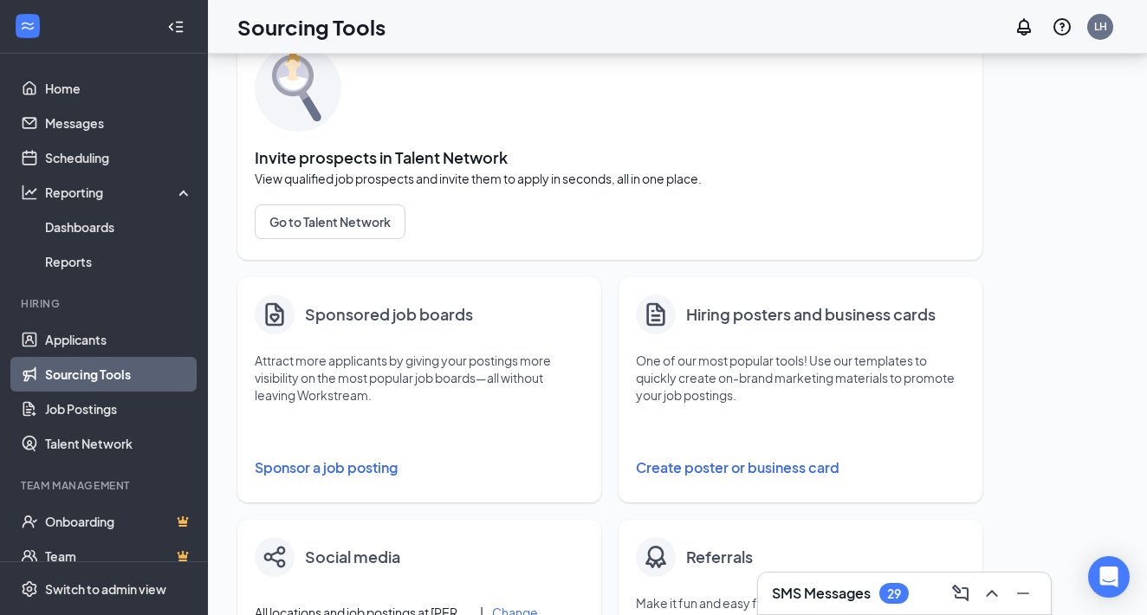
scroll to position [85, 0]
click at [355, 473] on button "Sponsor a job posting" at bounding box center [419, 467] width 329 height 35
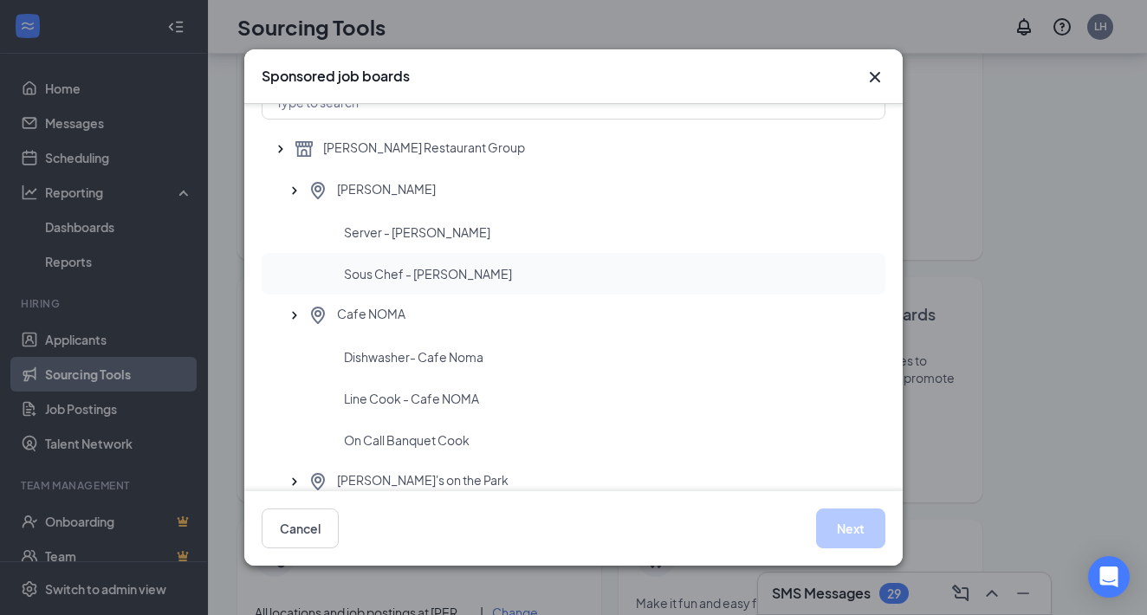
scroll to position [69, 0]
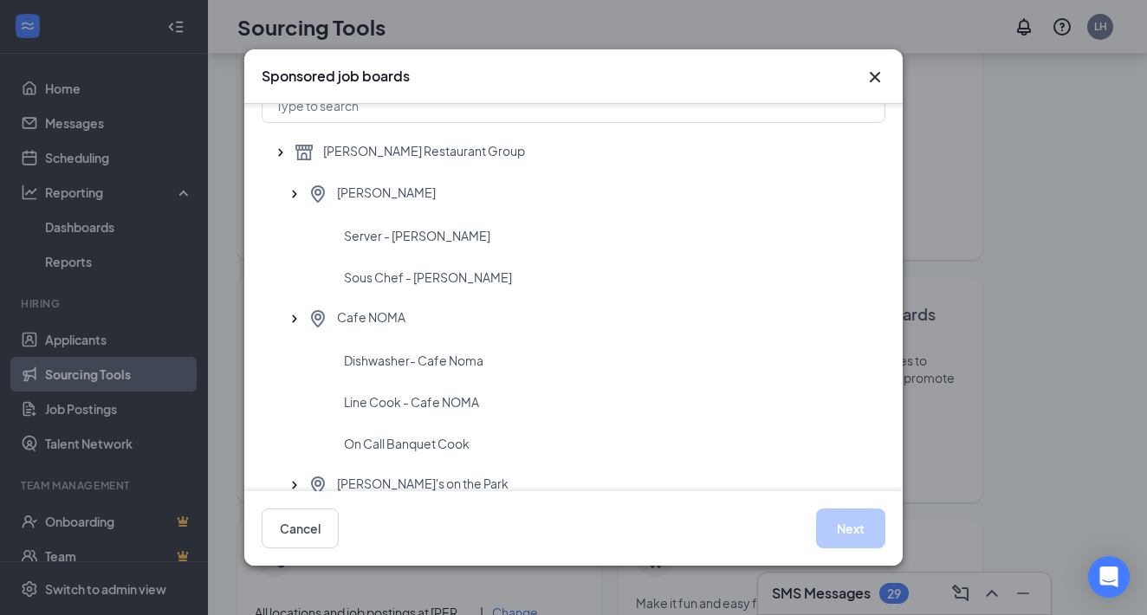
click at [864, 78] on div "Sponsored job boards" at bounding box center [574, 76] width 624 height 19
click at [876, 79] on icon "Cross" at bounding box center [875, 77] width 10 height 10
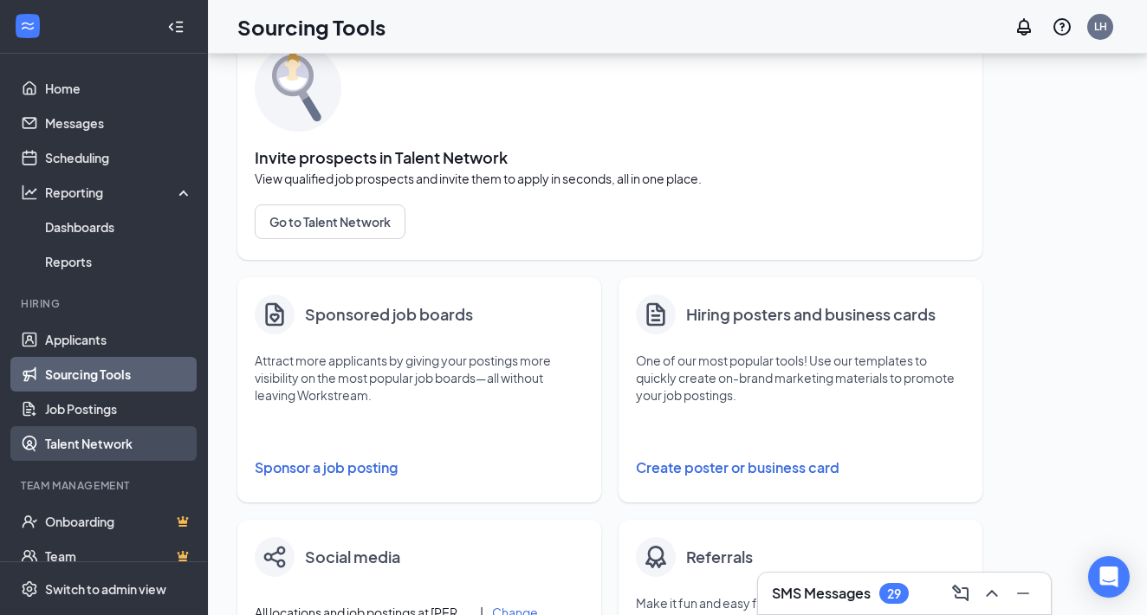
click at [104, 443] on link "Talent Network" at bounding box center [119, 443] width 148 height 35
